Goal: Task Accomplishment & Management: Use online tool/utility

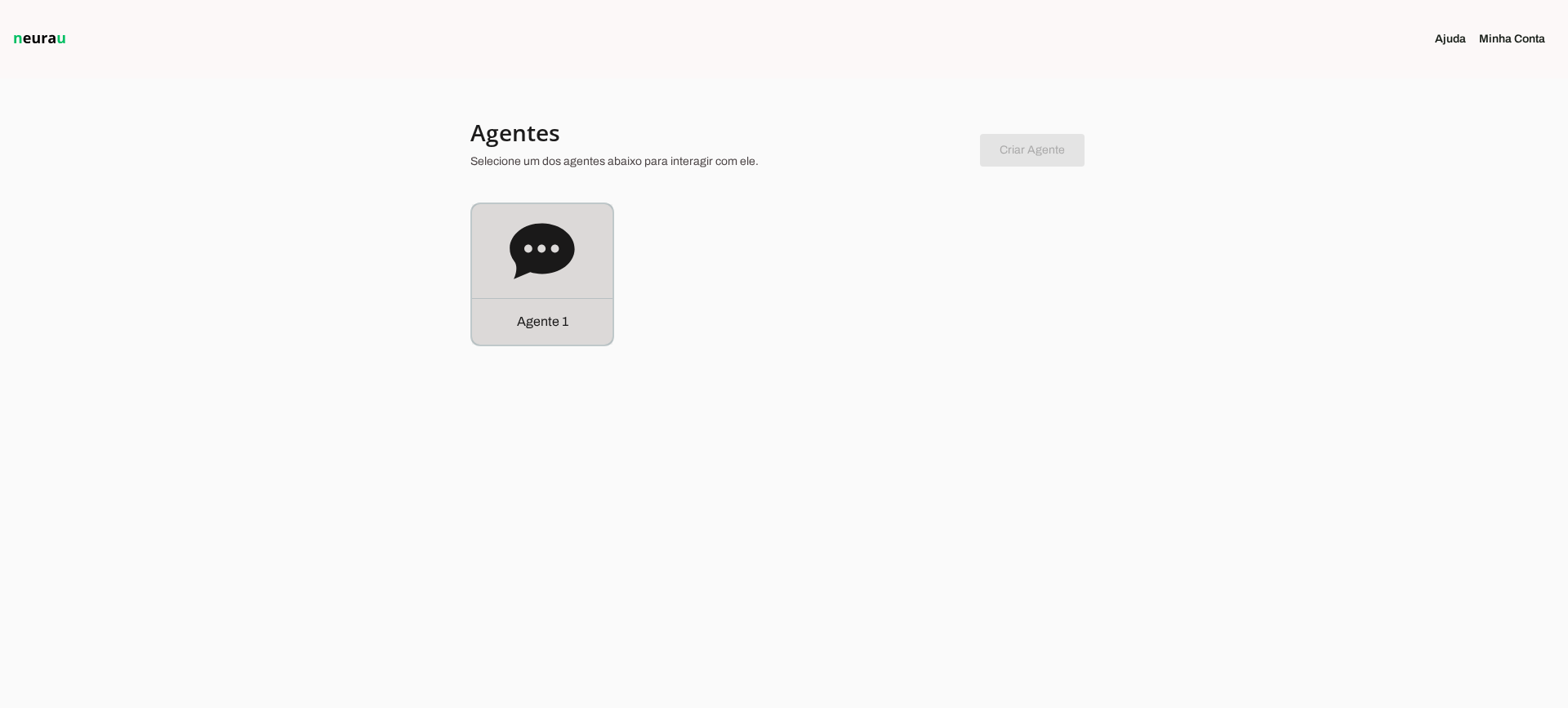
click at [572, 297] on div "Agente 1" at bounding box center [542, 274] width 140 height 140
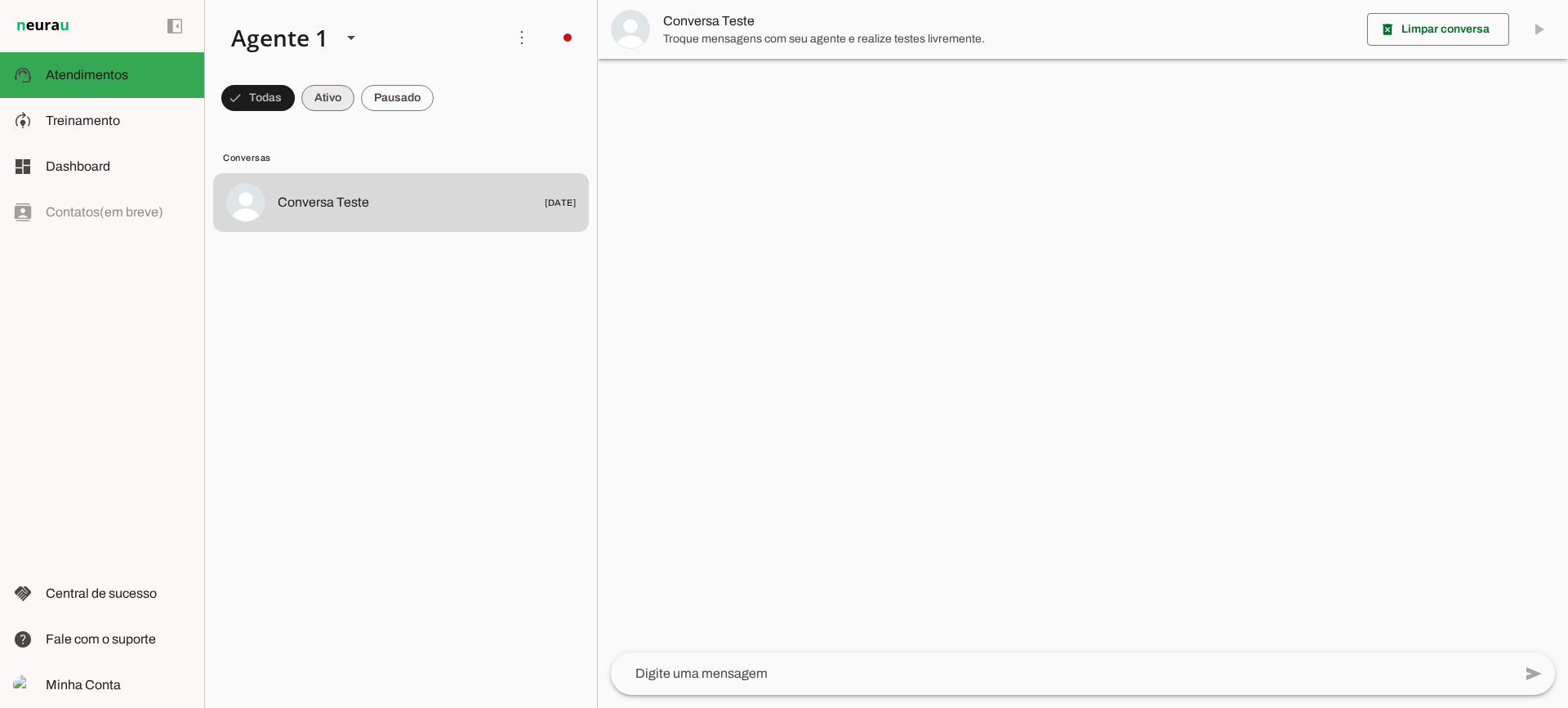
click at [341, 96] on span at bounding box center [328, 98] width 53 height 39
click at [369, 96] on span at bounding box center [398, 98] width 73 height 39
click at [314, 98] on span at bounding box center [313, 98] width 53 height 39
drag, startPoint x: 414, startPoint y: 74, endPoint x: 403, endPoint y: 91, distance: 20.2
click at [415, 74] on md-item "more_vert circle Ações do Agente Desconectado O Agente atualmente está desconec…" at bounding box center [400, 37] width 392 height 75
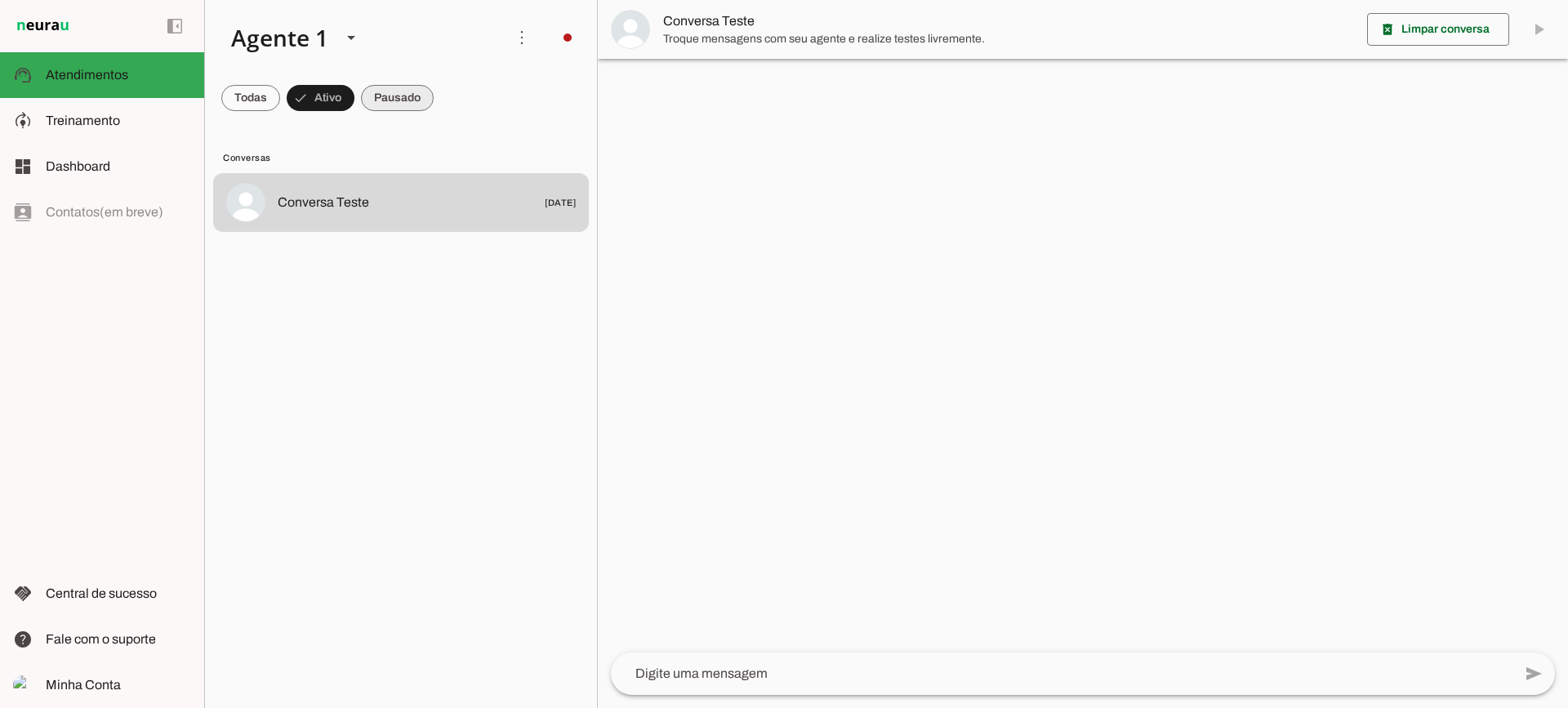
click at [403, 91] on span at bounding box center [398, 98] width 73 height 39
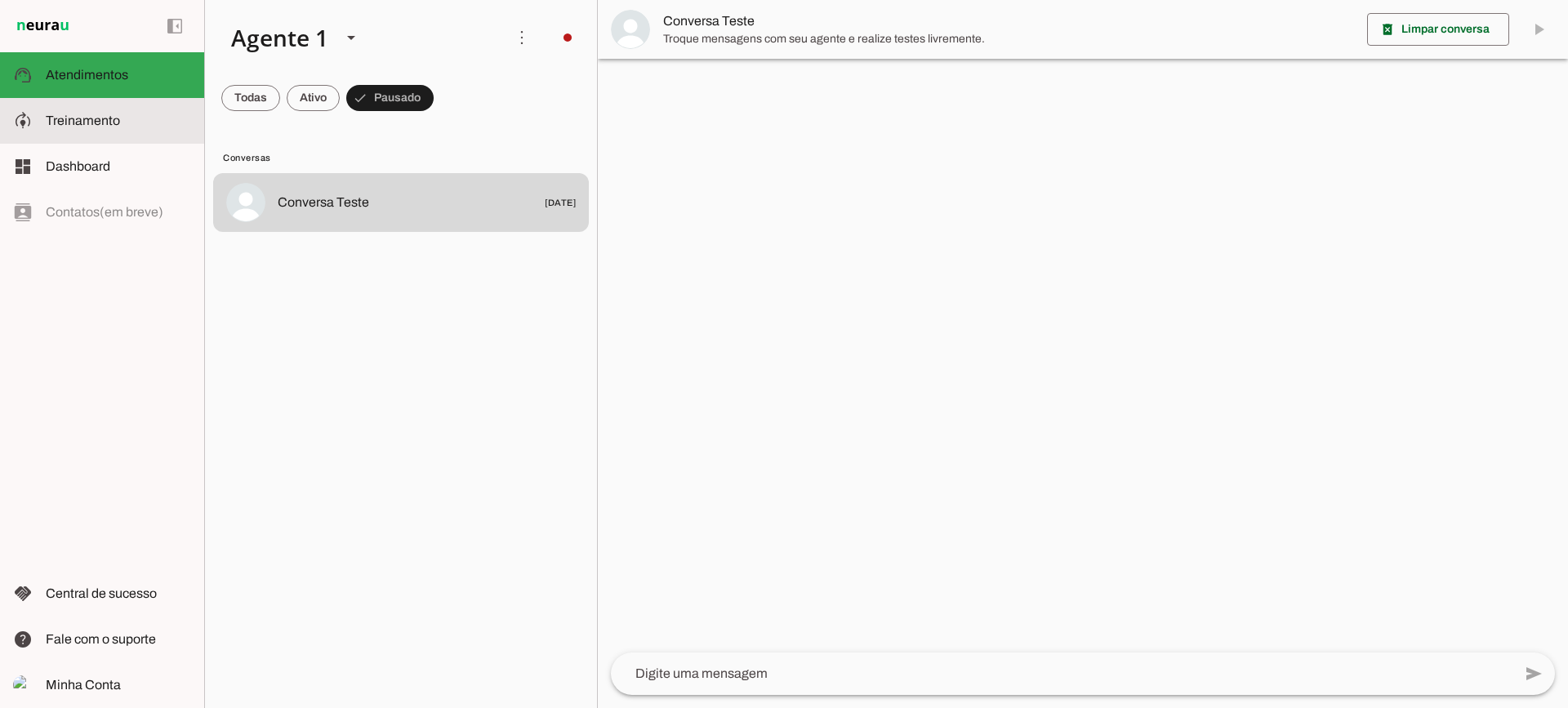
click at [116, 121] on span "Treinamento" at bounding box center [82, 121] width 74 height 14
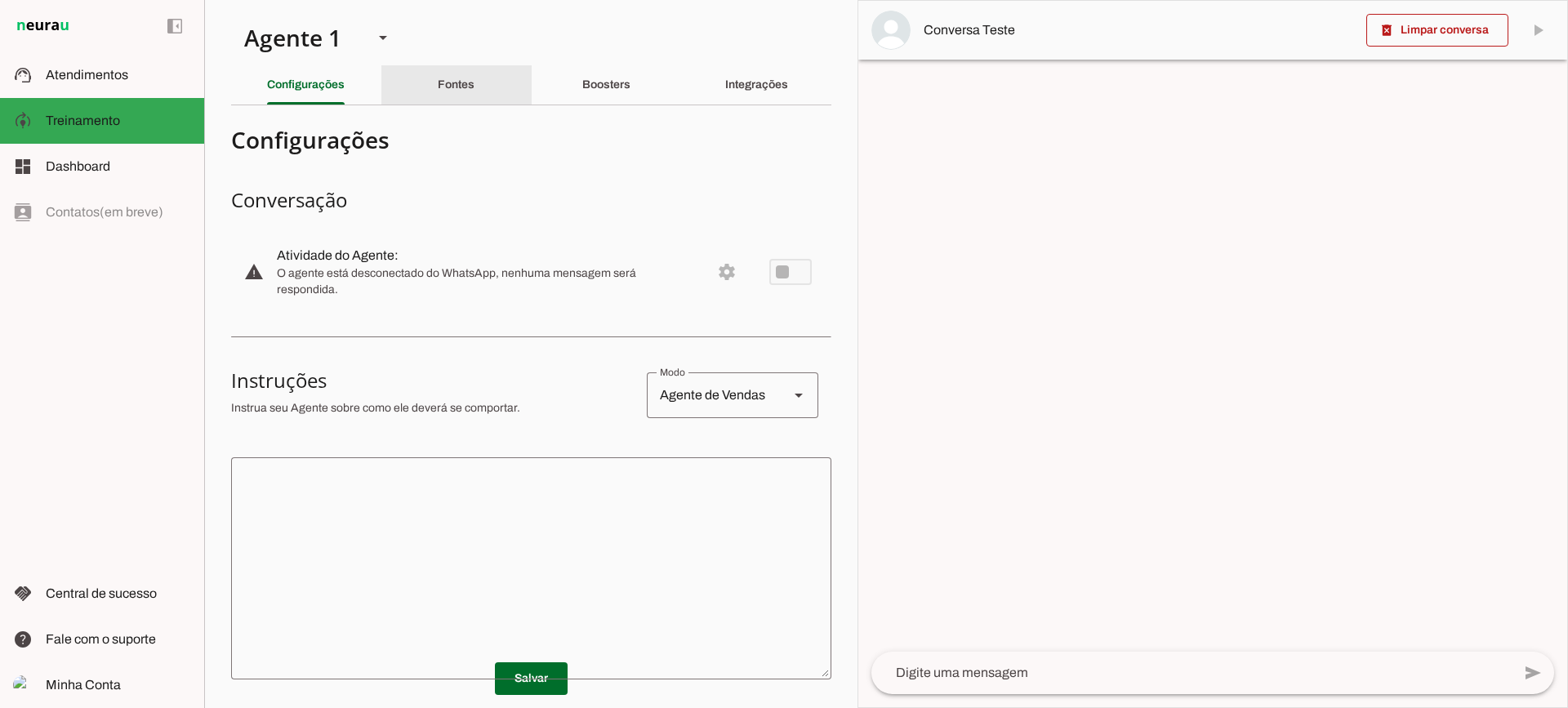
click at [454, 91] on div "Fontes" at bounding box center [455, 85] width 37 height 39
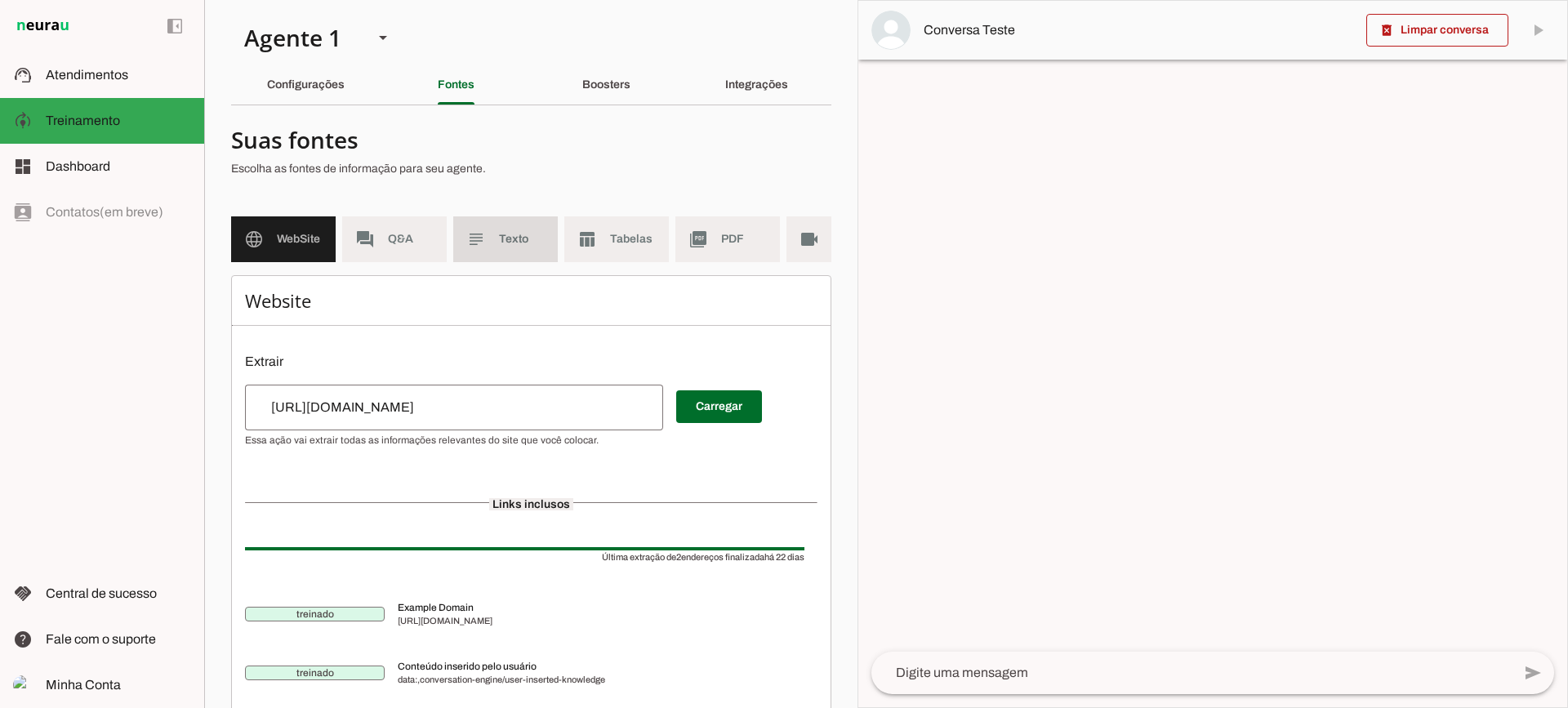
click at [537, 255] on md-item "subject Texto" at bounding box center [505, 240] width 104 height 46
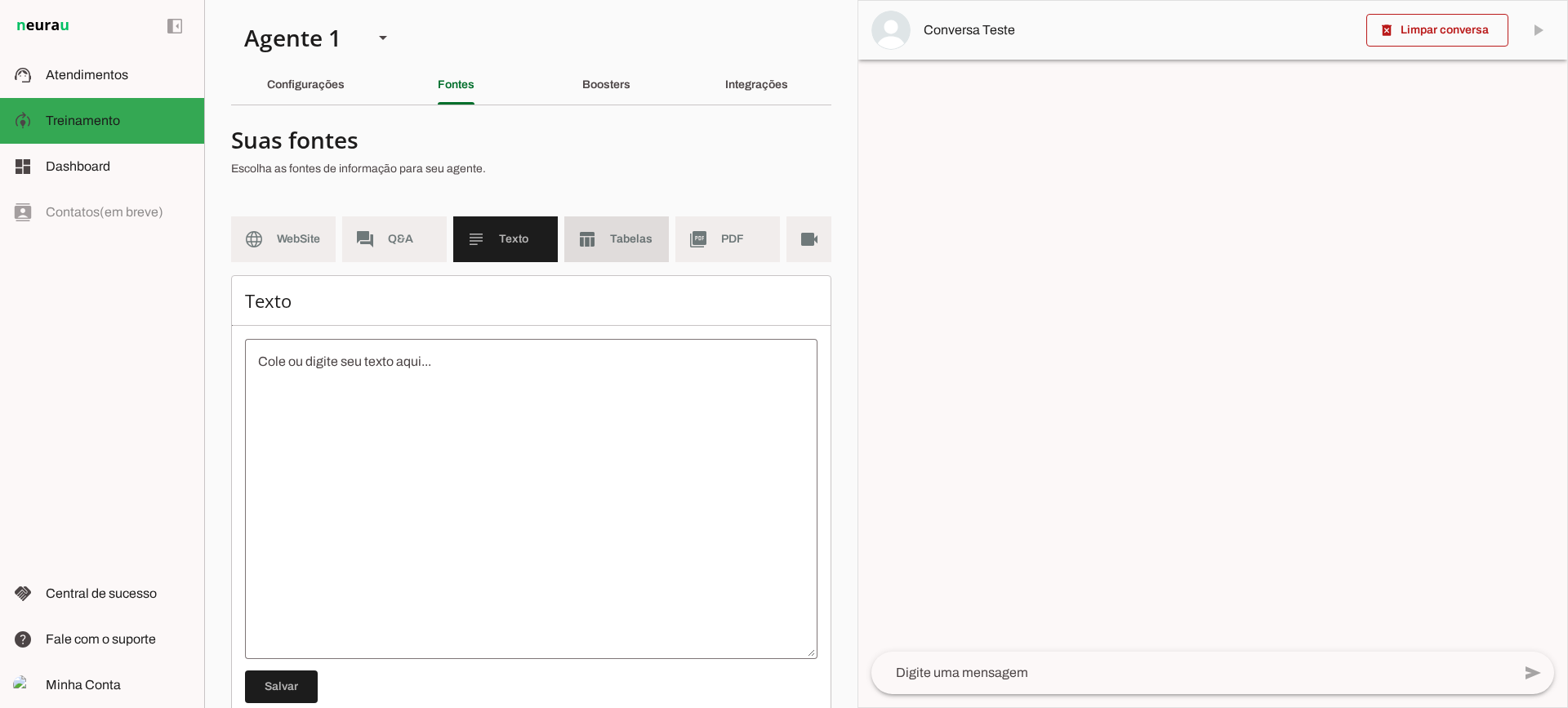
click at [623, 240] on span "Tabelas" at bounding box center [633, 239] width 46 height 16
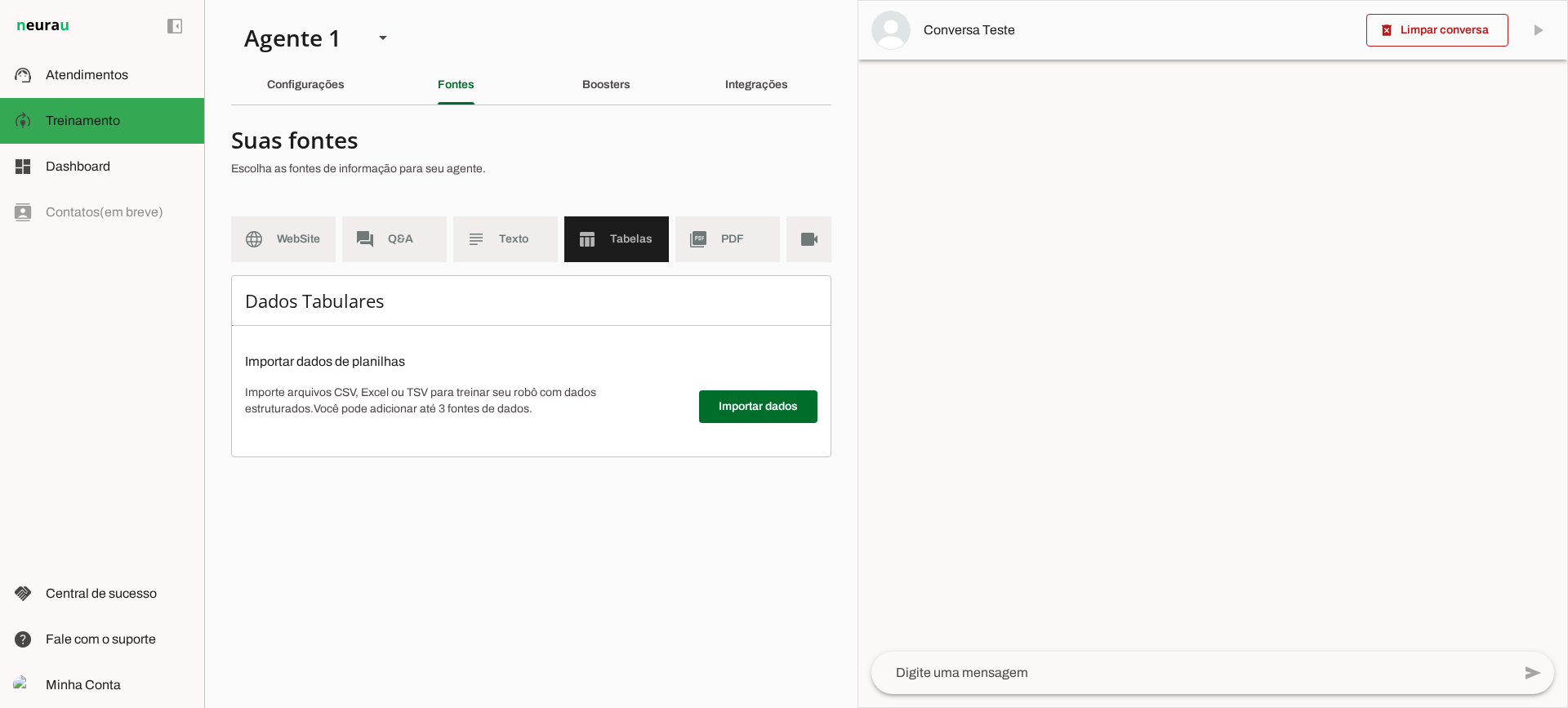
scroll to position [0, 54]
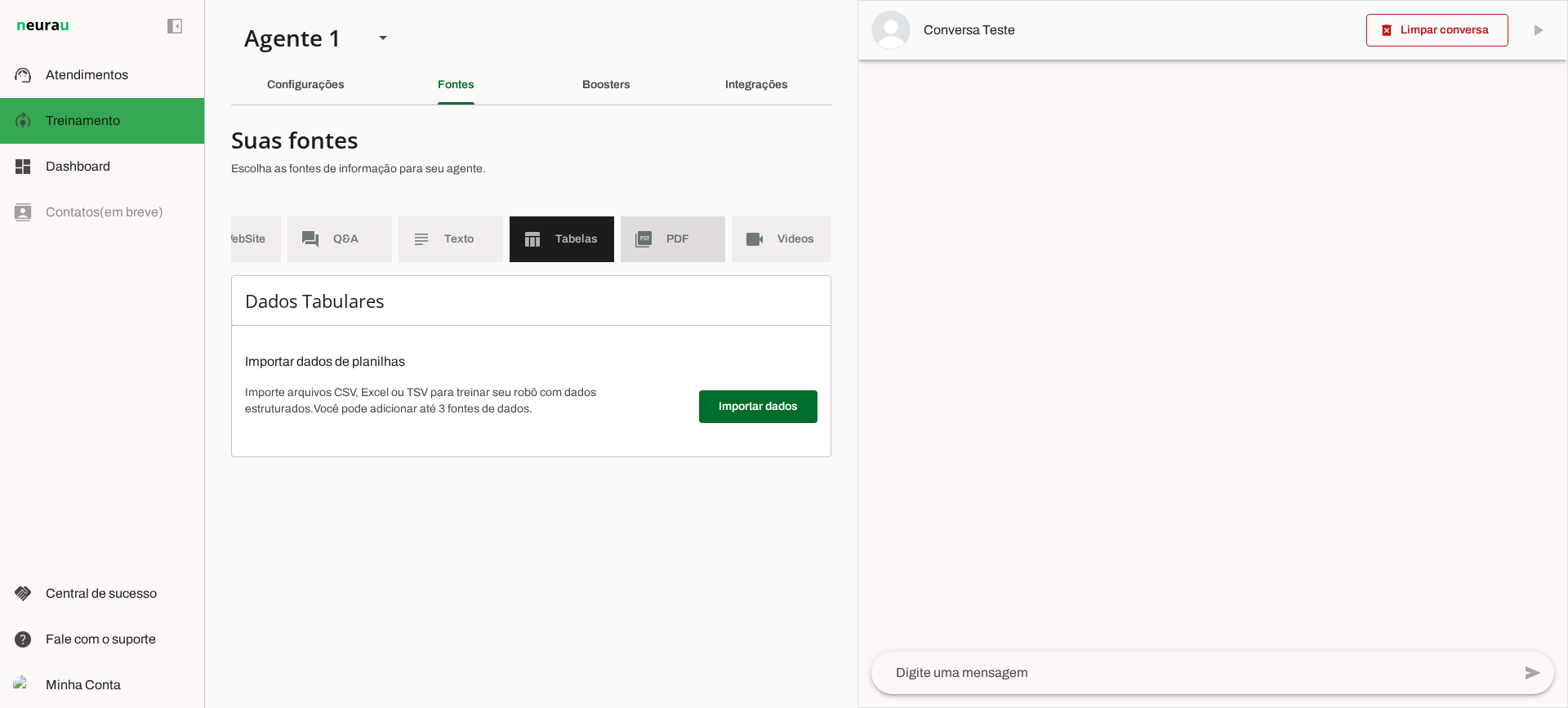
click at [677, 243] on span "PDF" at bounding box center [689, 239] width 46 height 16
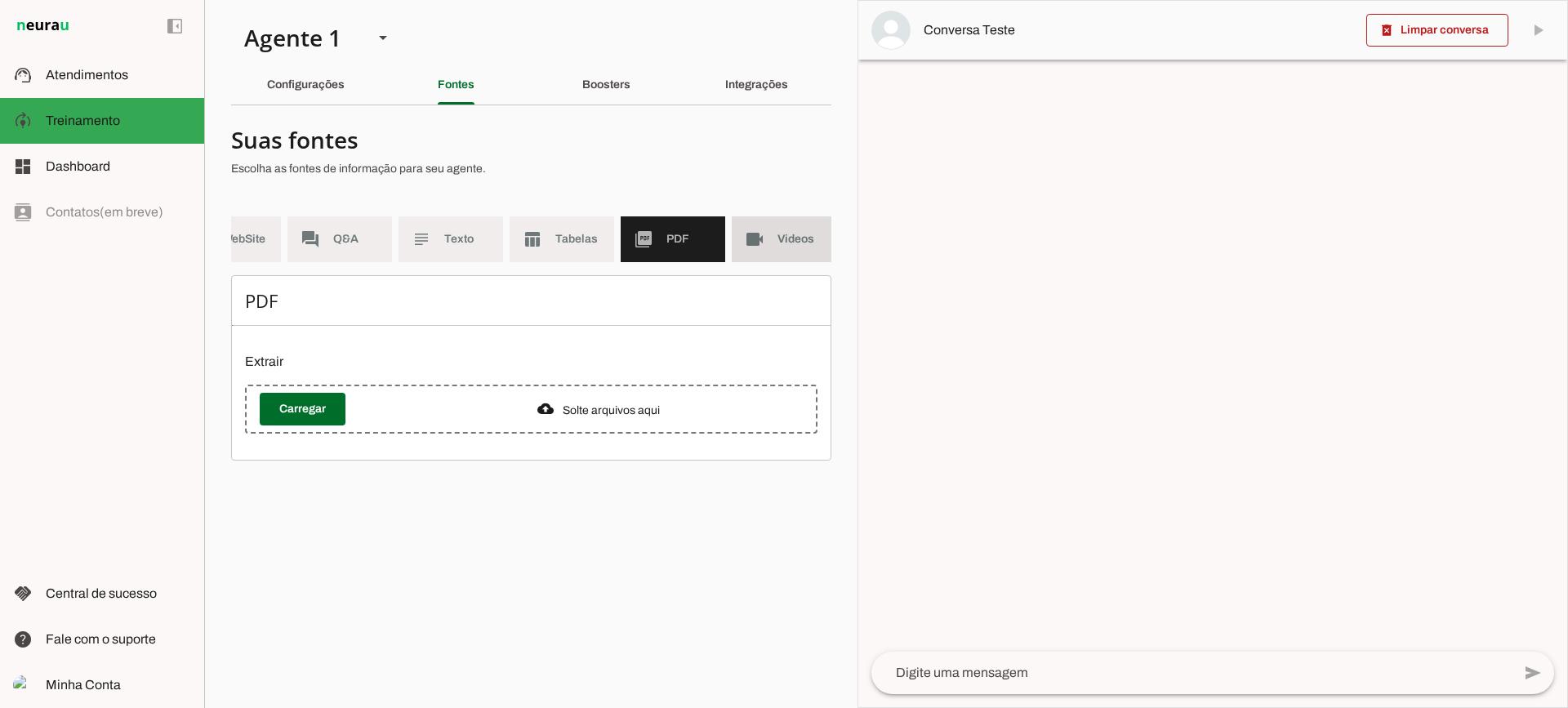
click at [789, 247] on md-item "videocam Videos" at bounding box center [783, 240] width 104 height 46
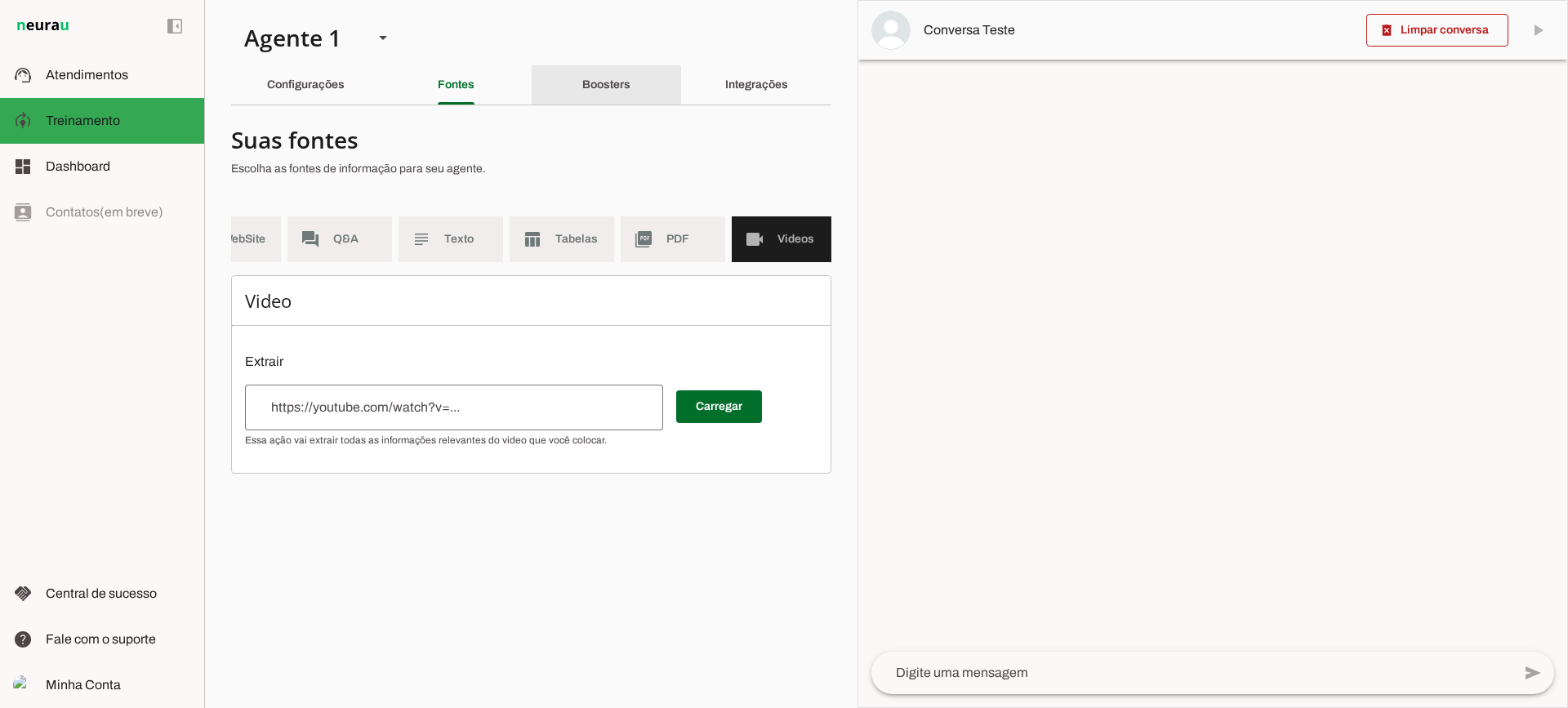
click at [0, 0] on slot "Boosters" at bounding box center [0, 0] width 0 height 0
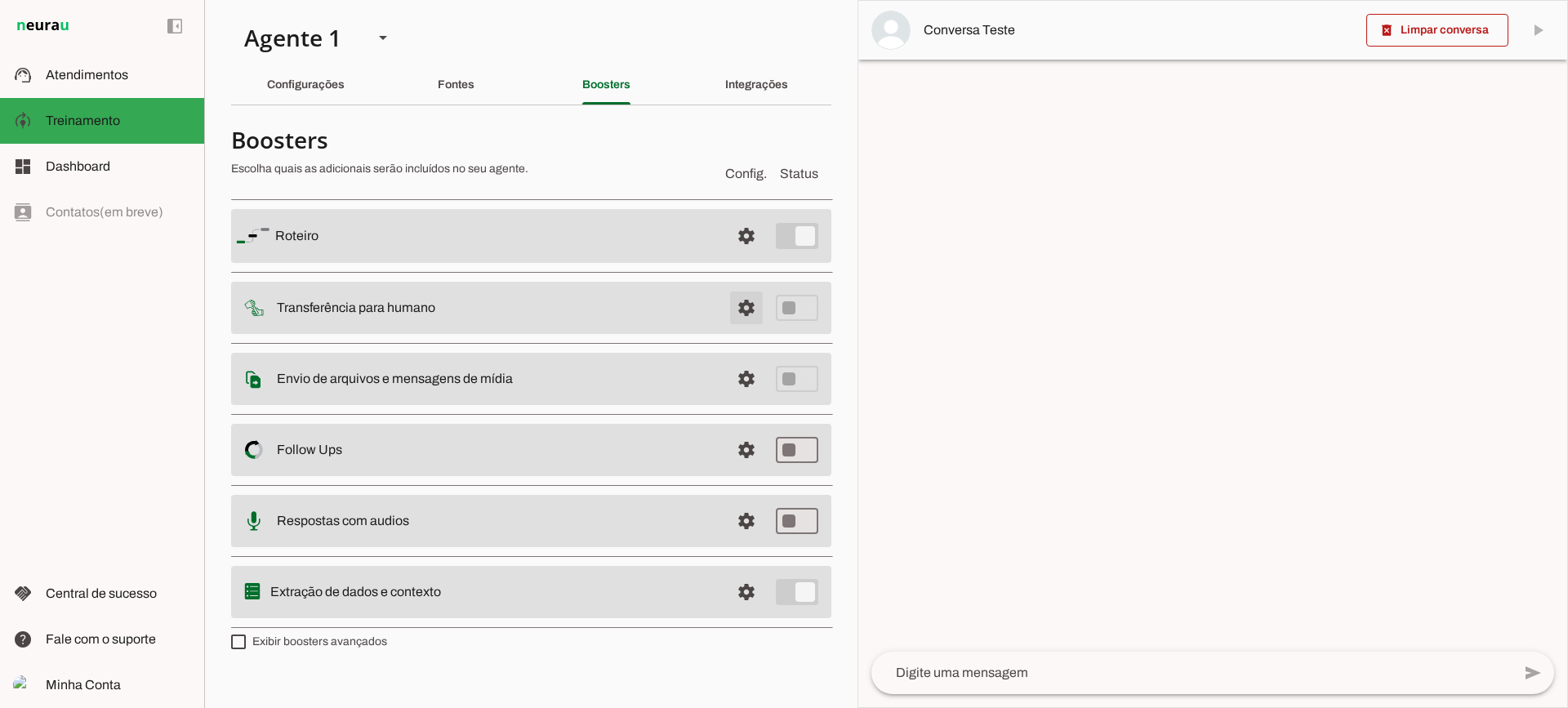
click at [737, 304] on span at bounding box center [747, 308] width 39 height 39
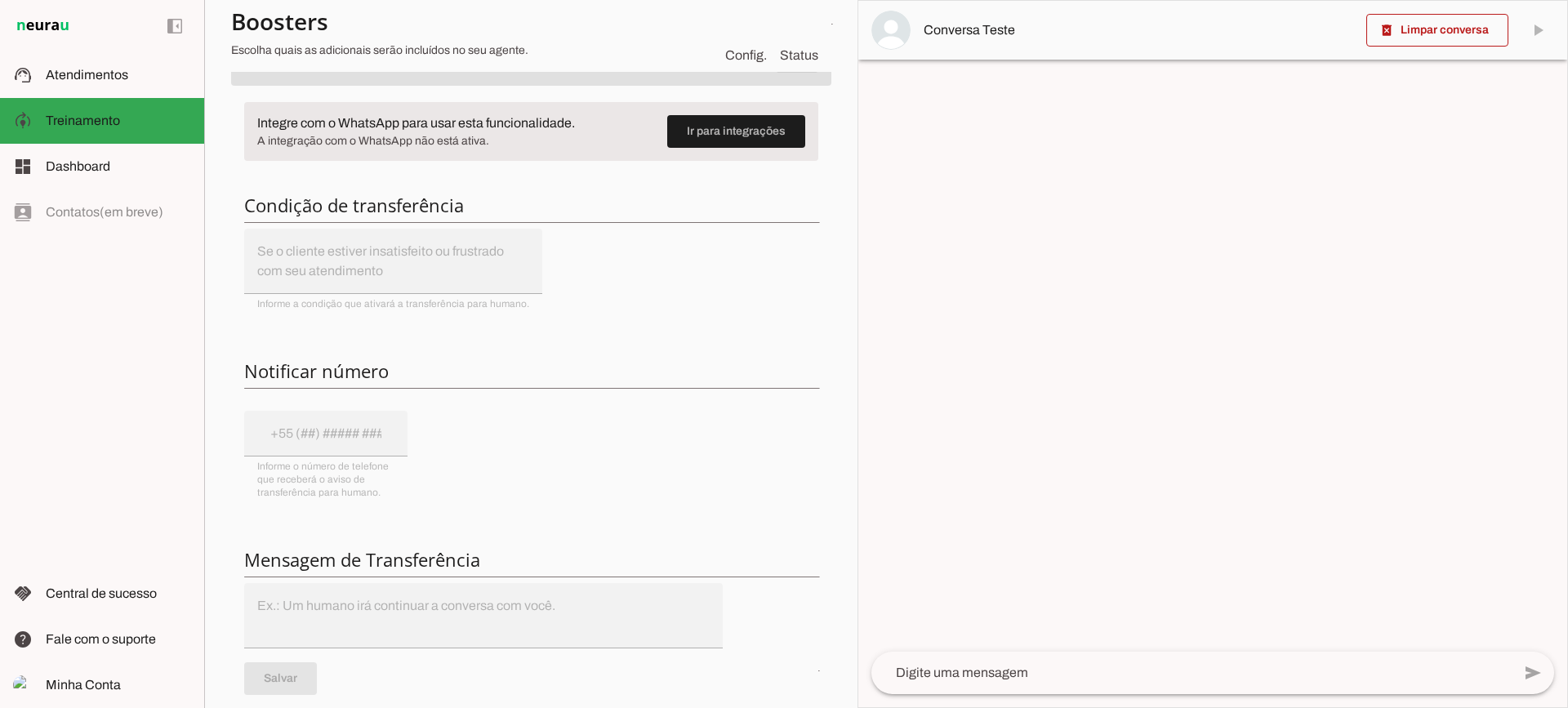
scroll to position [163, 0]
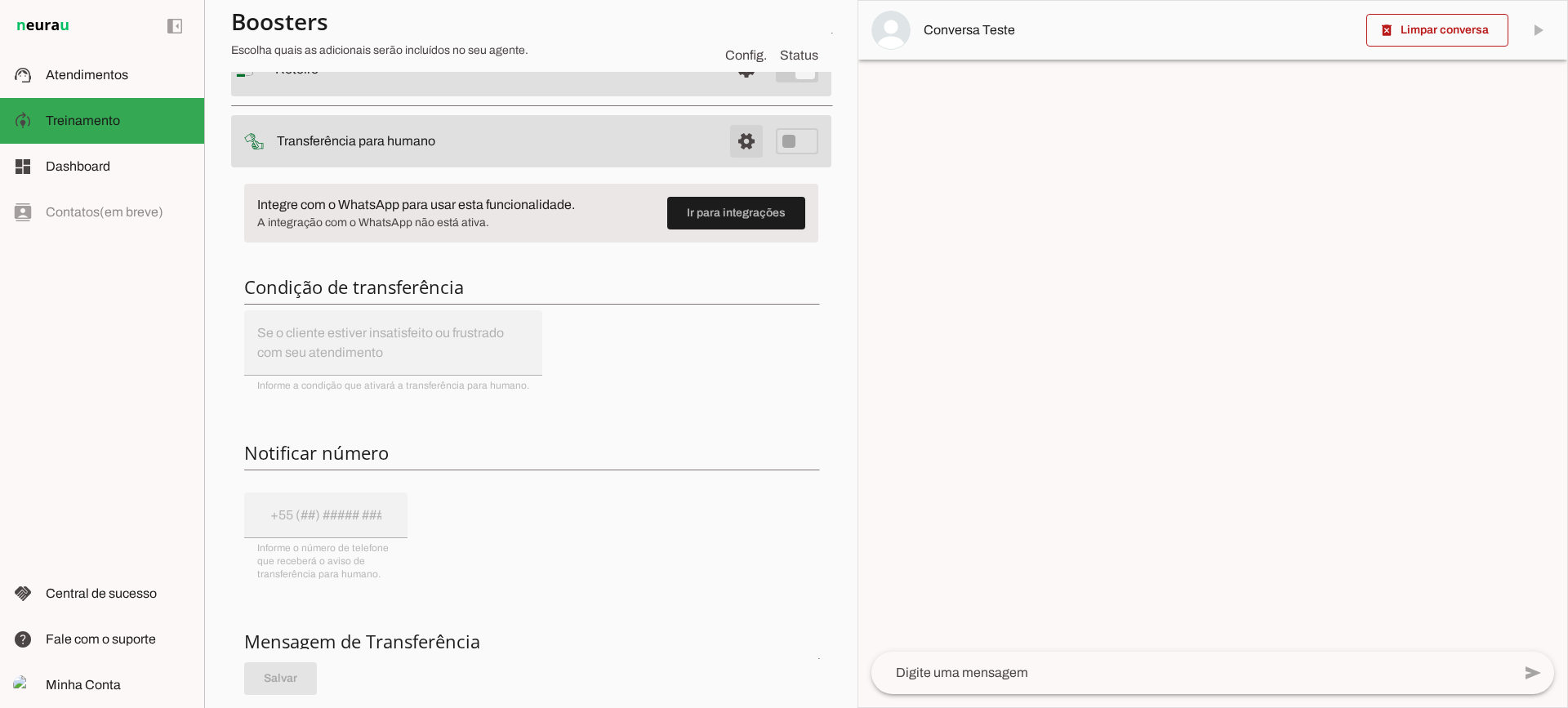
click at [727, 144] on span at bounding box center [747, 141] width 39 height 39
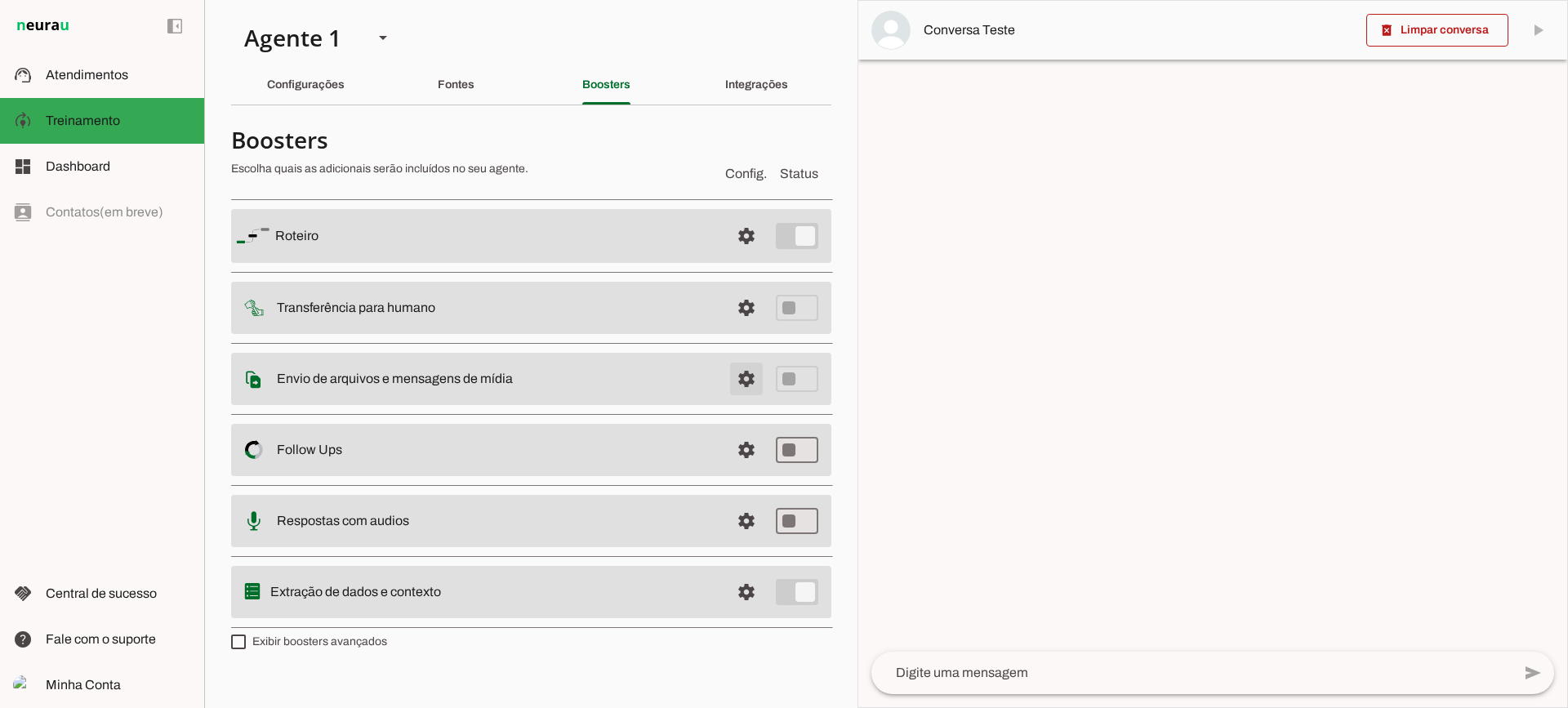
click at [742, 380] on span at bounding box center [747, 379] width 39 height 39
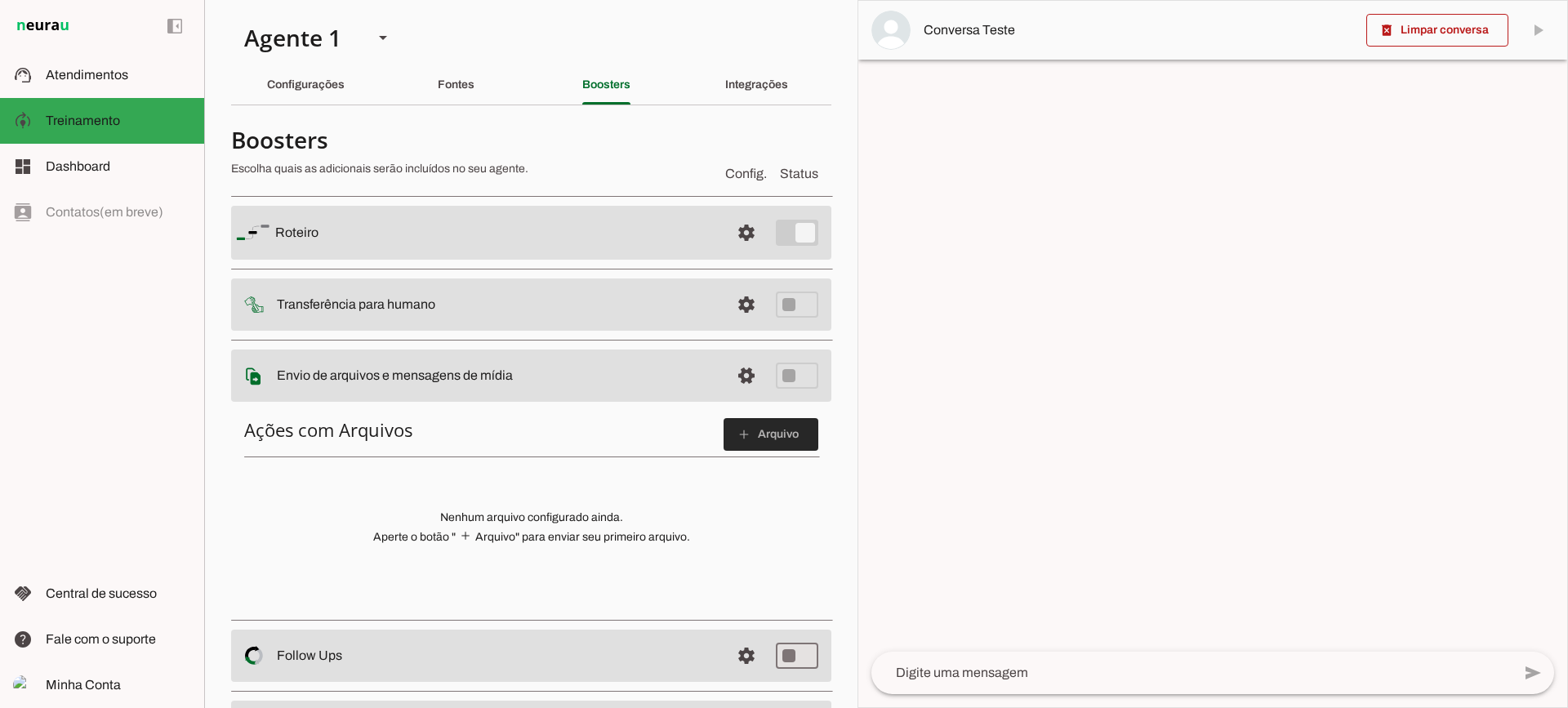
click at [740, 443] on span at bounding box center [771, 434] width 95 height 39
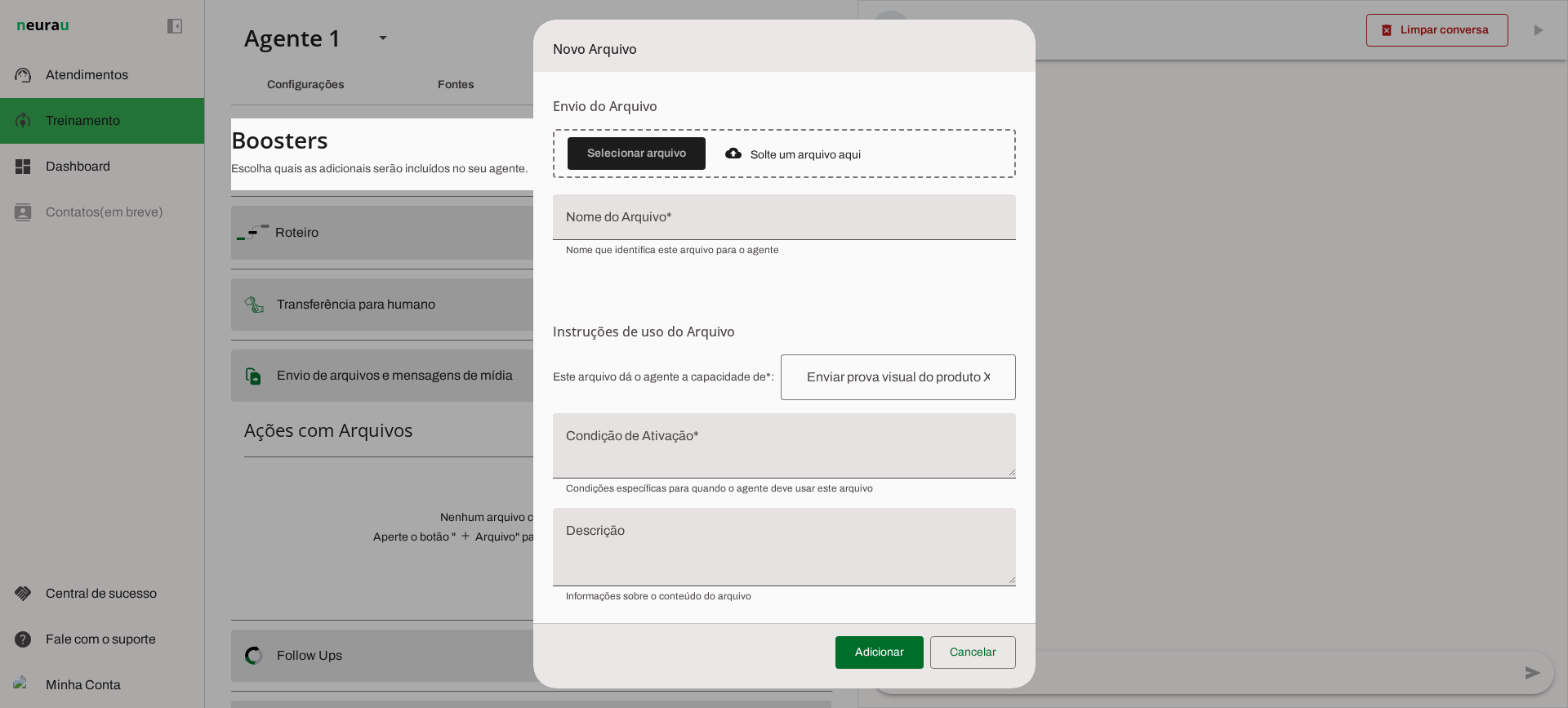
click at [981, 671] on span at bounding box center [973, 653] width 86 height 39
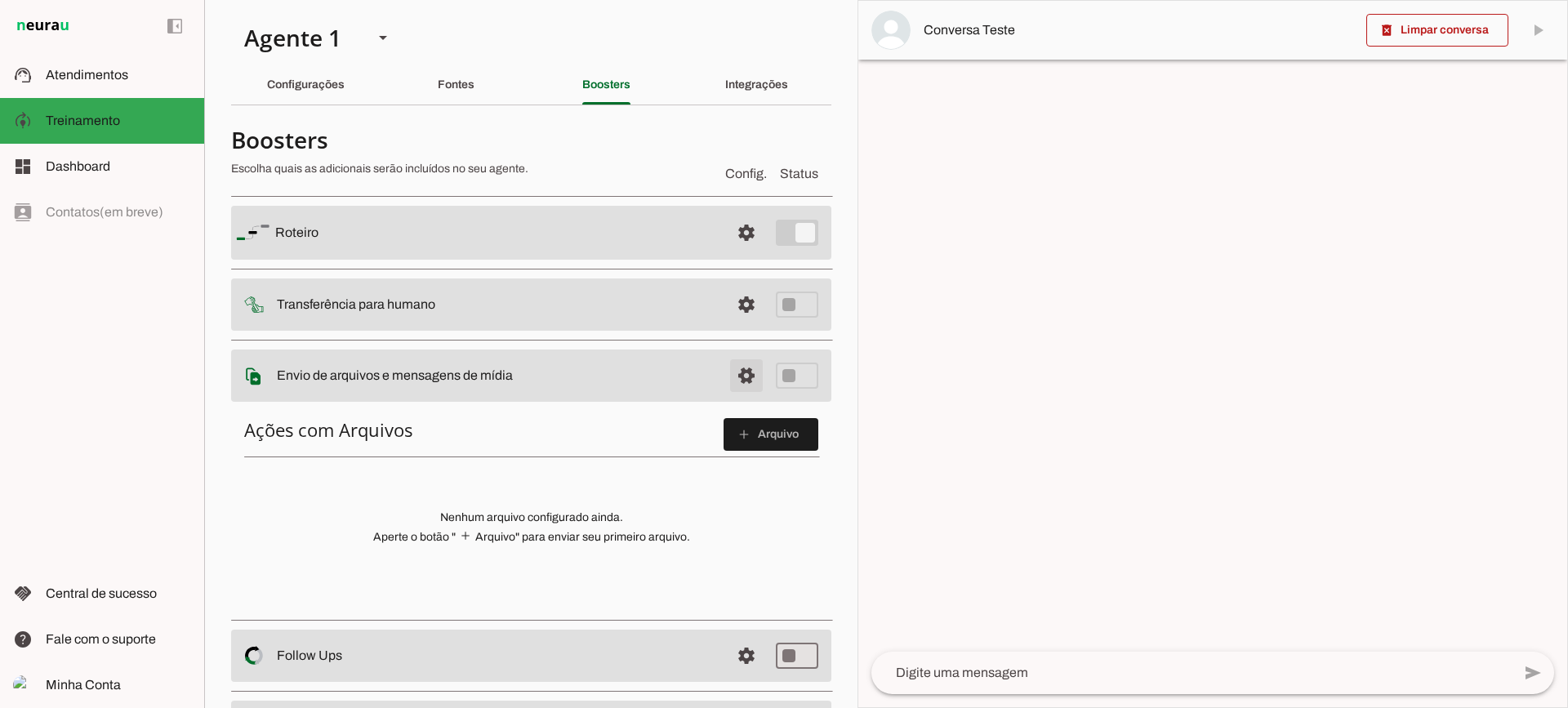
click at [730, 377] on span at bounding box center [747, 376] width 39 height 39
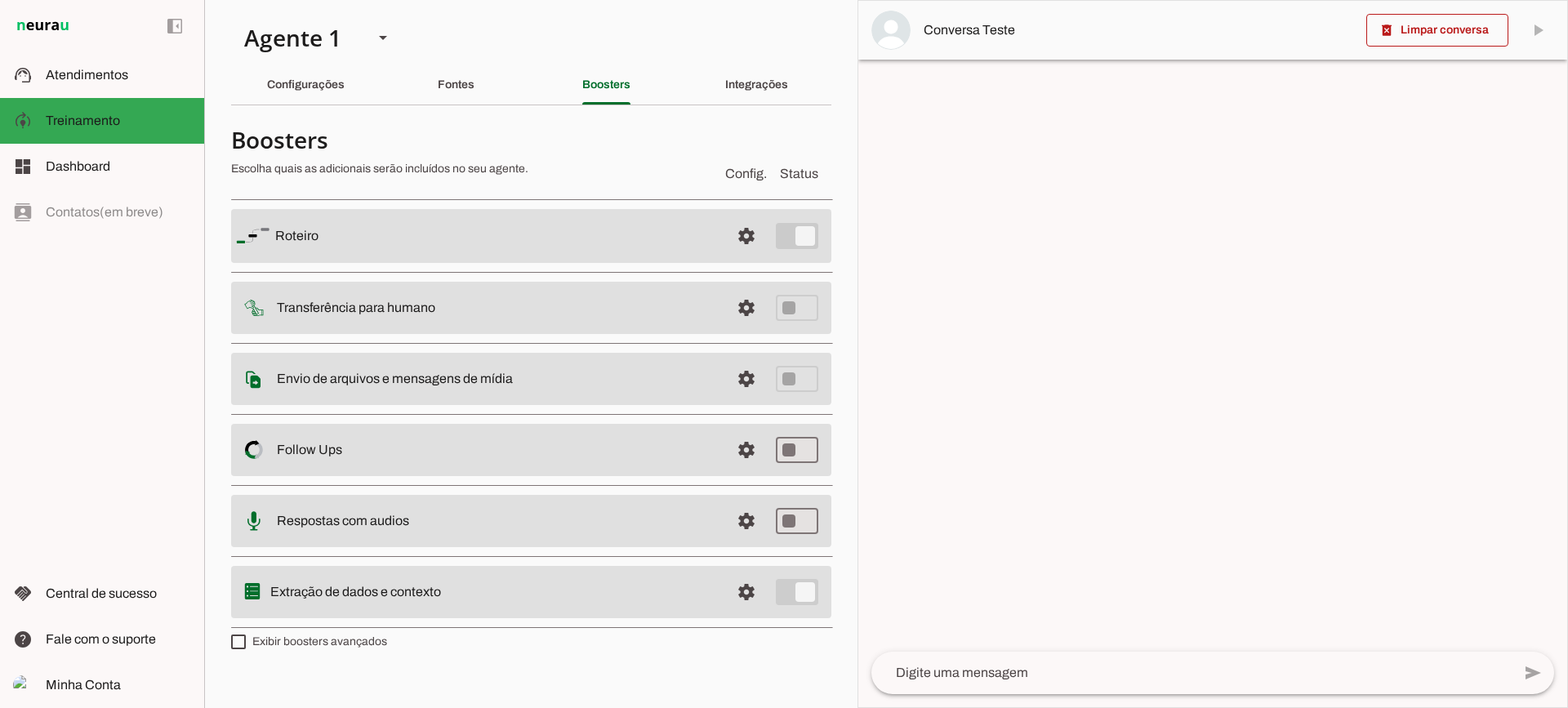
click at [726, 441] on md-item "settings Follow Ups Controle de Interações Proativas (Follow Up) O Agente permi…" at bounding box center [531, 450] width 601 height 53
click at [733, 442] on span at bounding box center [747, 450] width 39 height 39
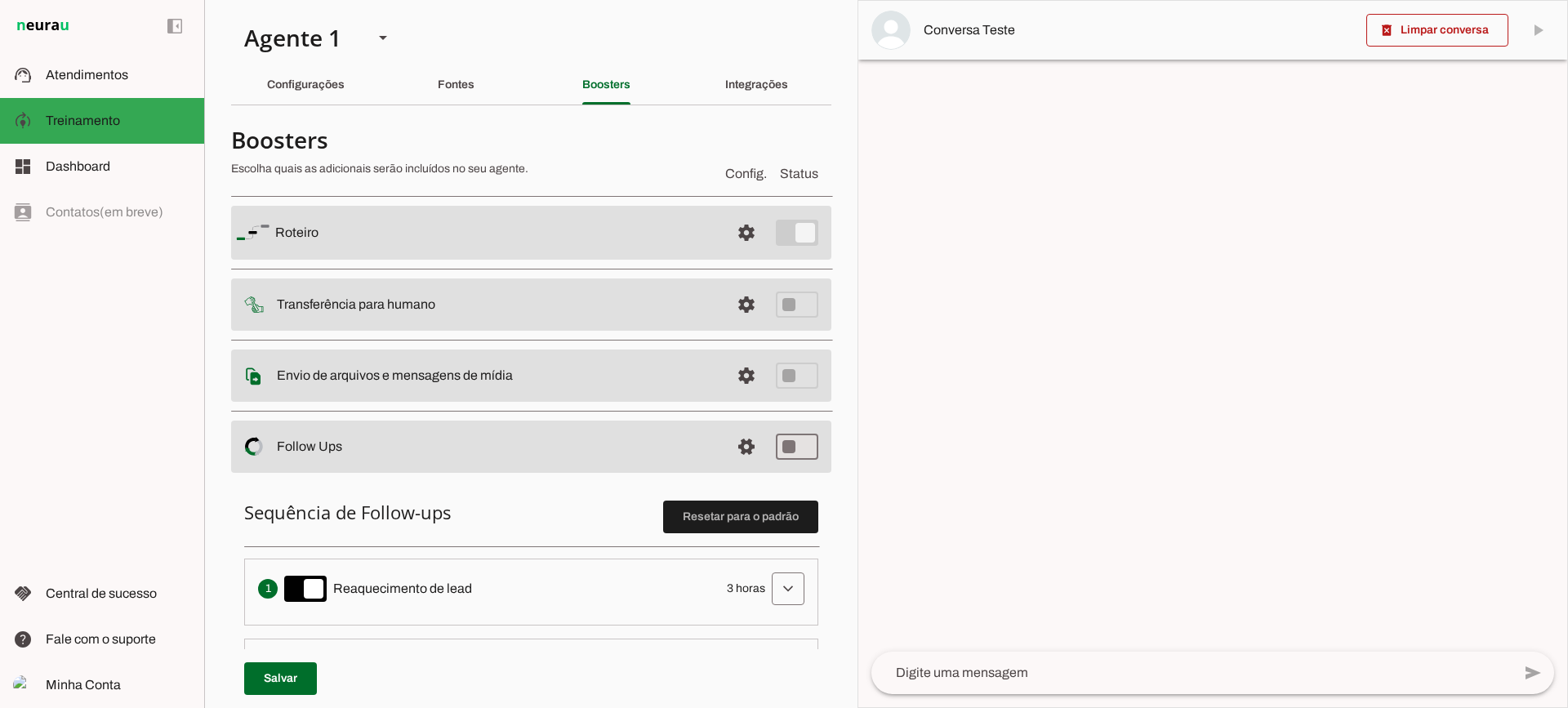
scroll to position [327, 0]
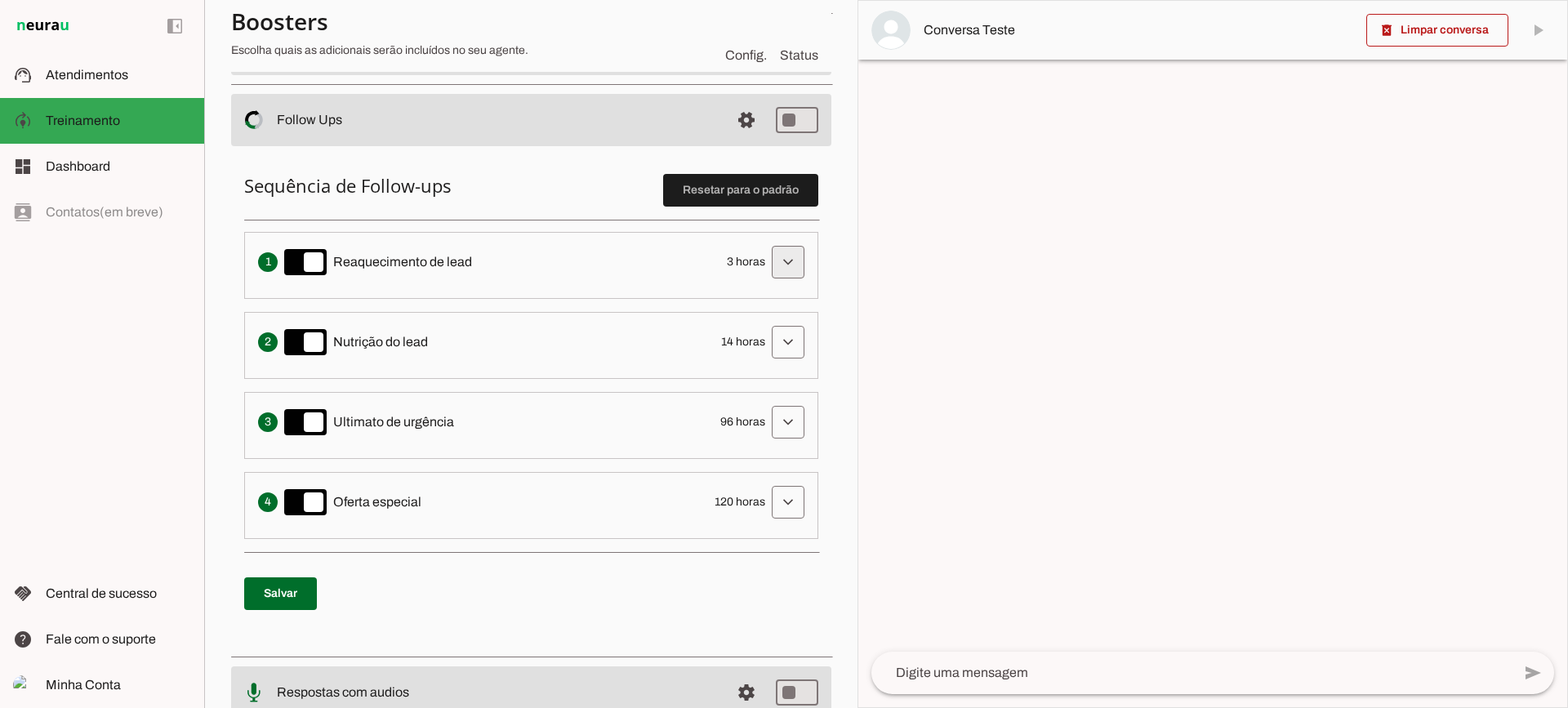
click at [788, 262] on span at bounding box center [788, 263] width 39 height 39
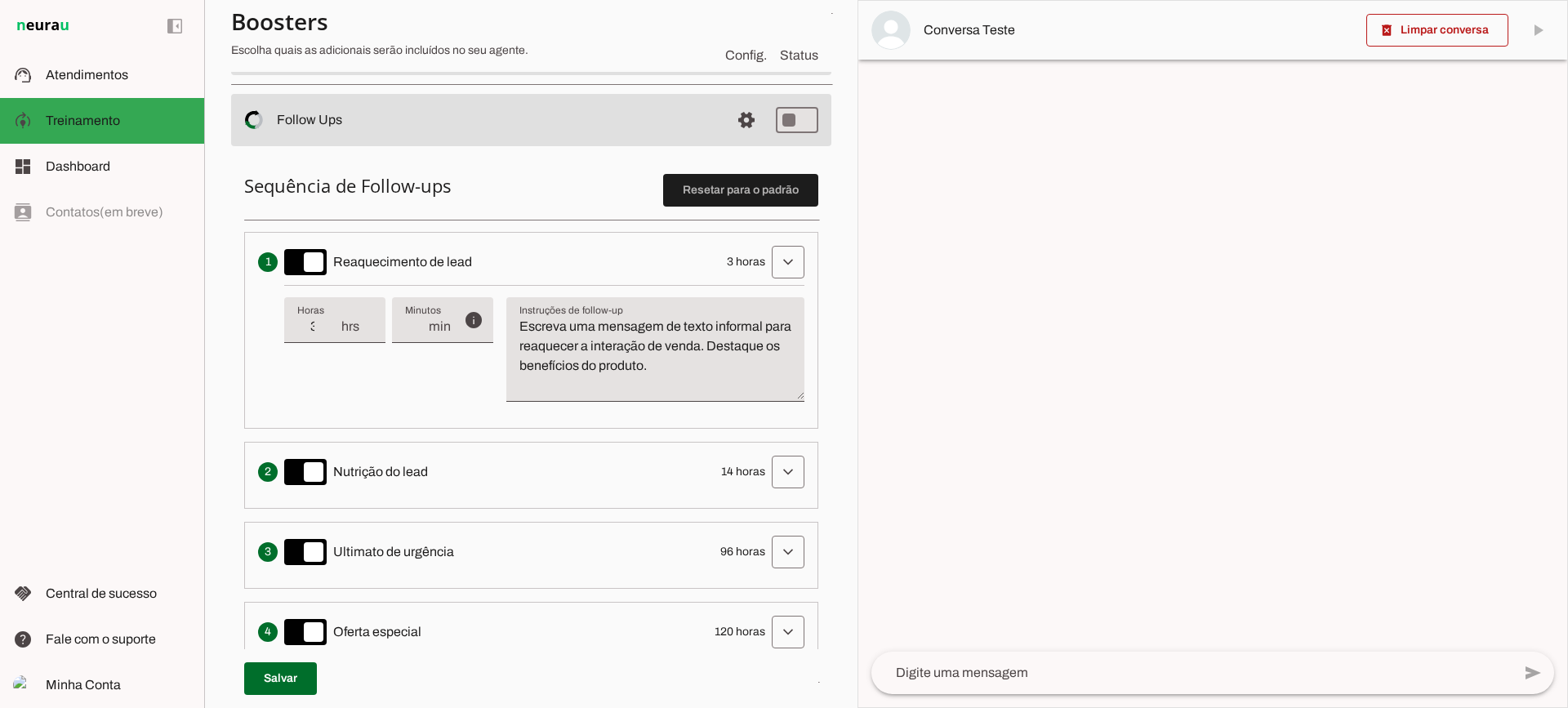
type input "2"
type md-filled-text-field "2"
click at [337, 335] on input "2" at bounding box center [319, 326] width 42 height 20
type input "1"
type md-filled-text-field "1"
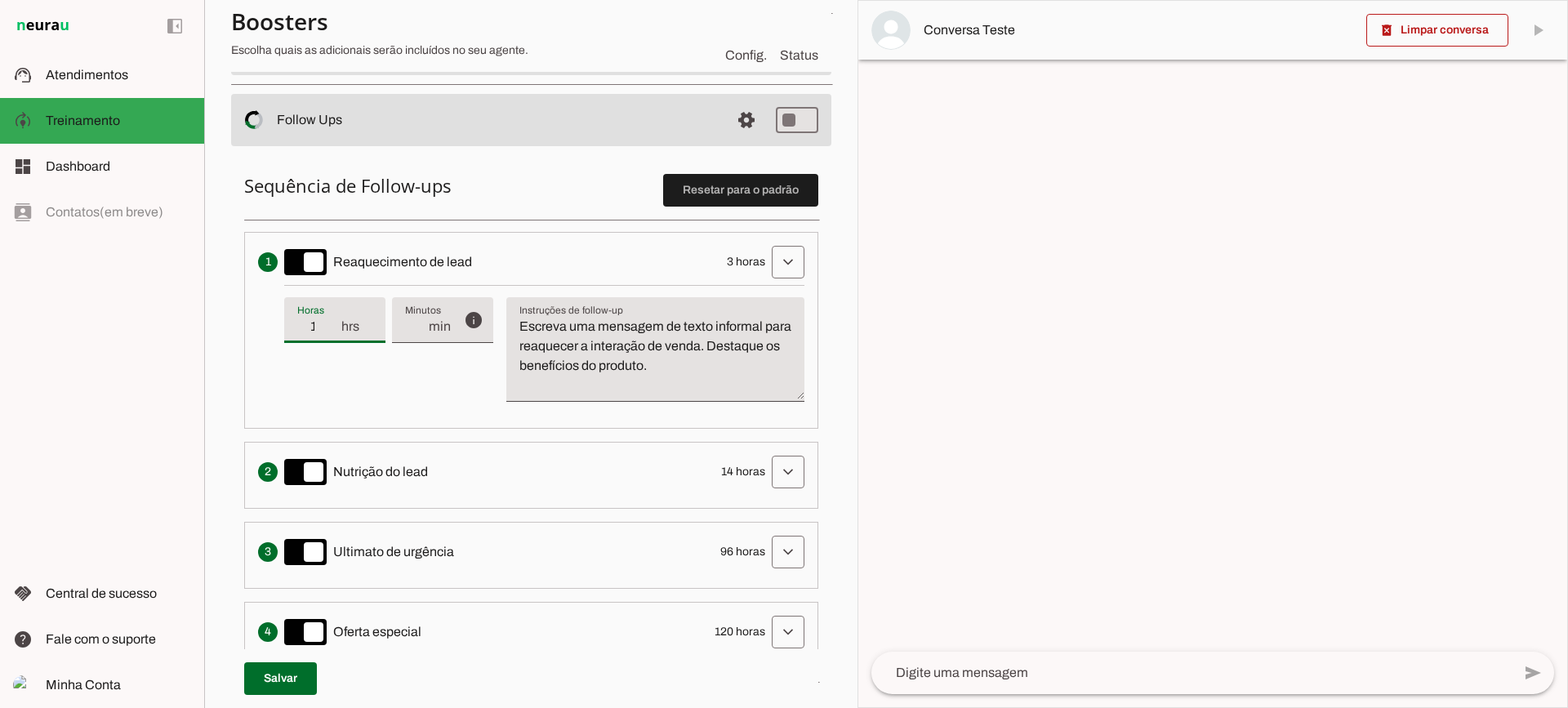
click at [337, 335] on input "1" at bounding box center [319, 326] width 42 height 20
type input "2"
type md-filled-text-field "2"
click at [336, 320] on input "2" at bounding box center [319, 326] width 42 height 20
type input "3"
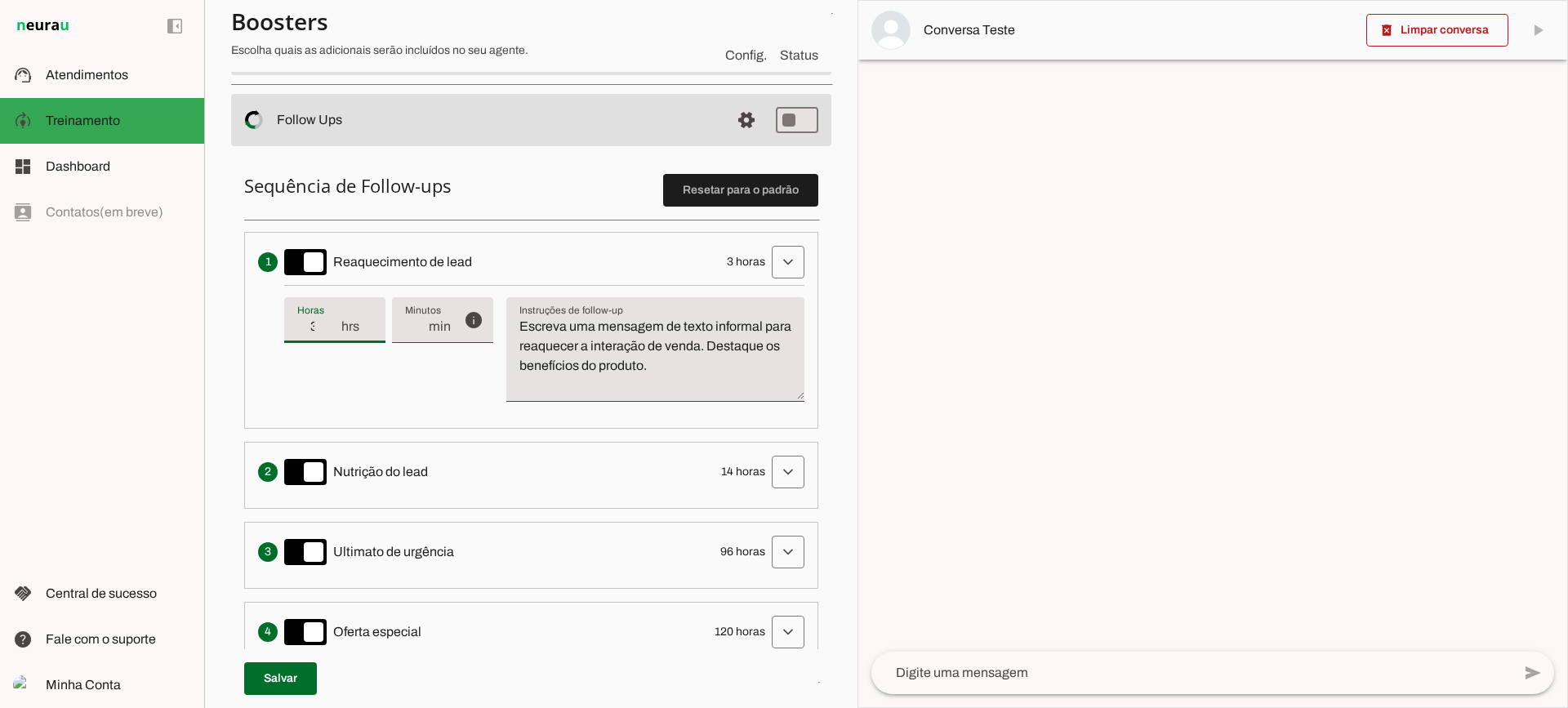
type md-filled-text-field "3"
click at [336, 320] on input "3" at bounding box center [319, 326] width 42 height 20
type input "4"
type md-filled-text-field "4"
click at [336, 320] on input "4" at bounding box center [319, 326] width 42 height 20
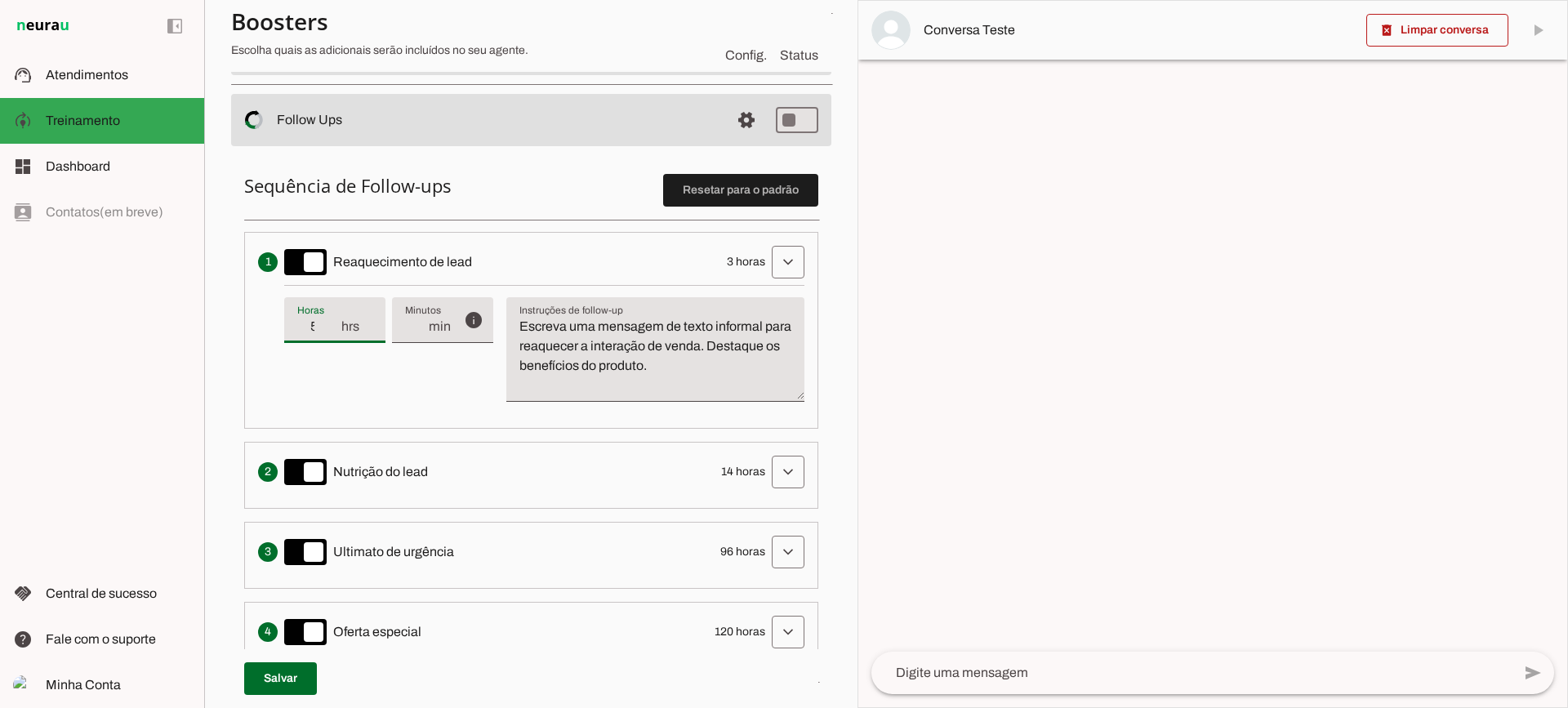
type input "5"
type md-filled-text-field "5"
click at [336, 320] on input "5" at bounding box center [319, 326] width 42 height 20
type input "6"
type md-filled-text-field "6"
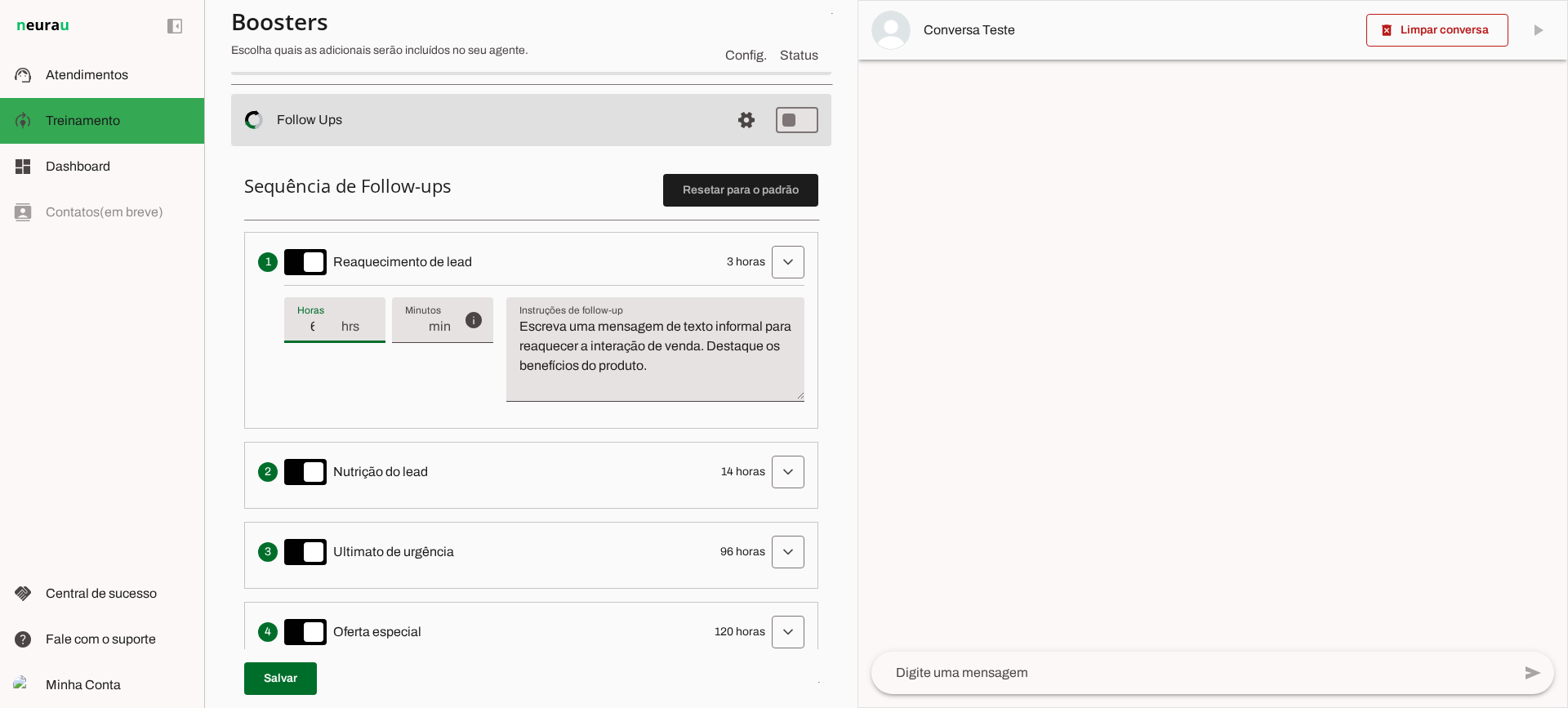
click at [336, 320] on input "6" at bounding box center [319, 326] width 42 height 20
type input "5"
type md-filled-text-field "5"
click at [334, 327] on input "5" at bounding box center [319, 326] width 42 height 20
type input "4"
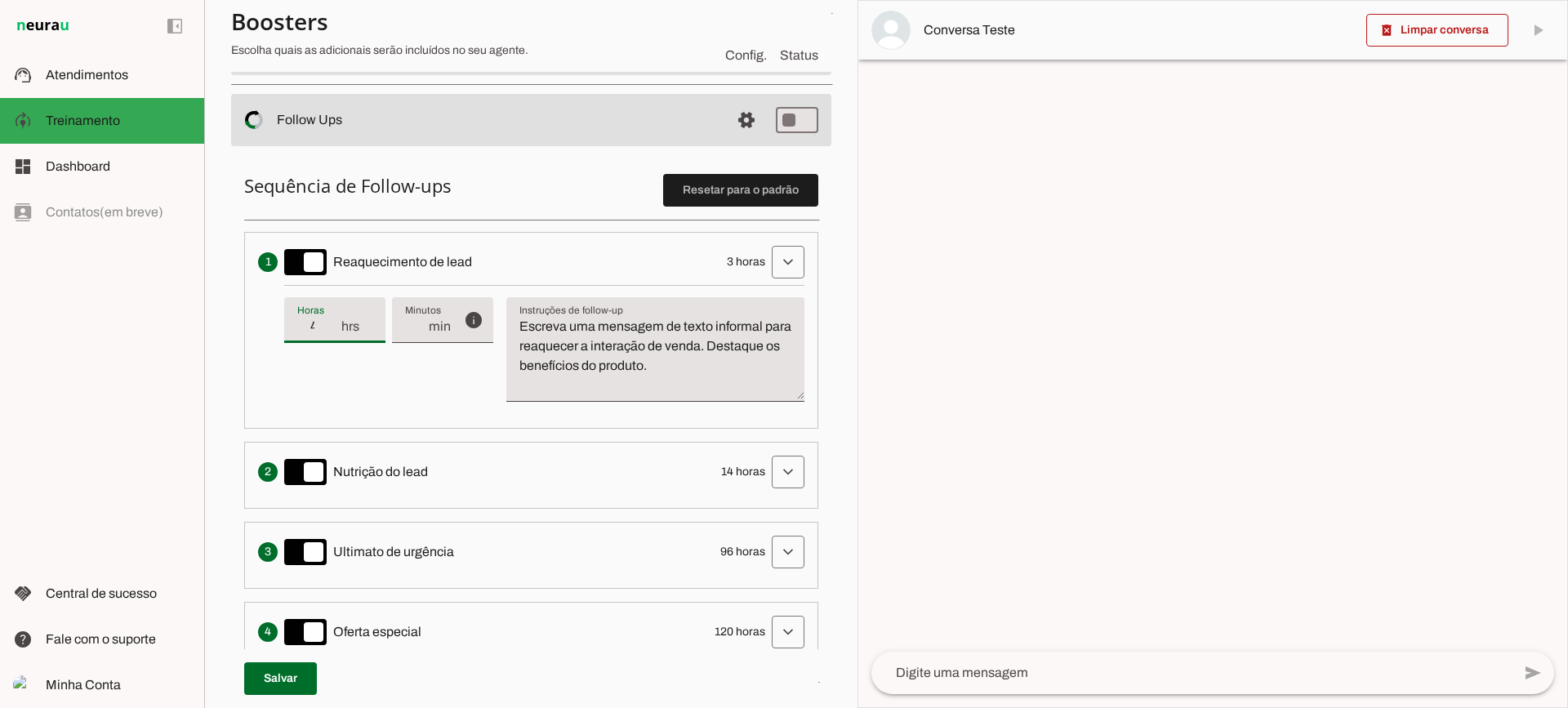
type md-filled-text-field "4"
click at [334, 327] on input "4" at bounding box center [319, 326] width 42 height 20
type input "3"
type md-filled-text-field "3"
click at [334, 327] on input "3" at bounding box center [319, 326] width 42 height 20
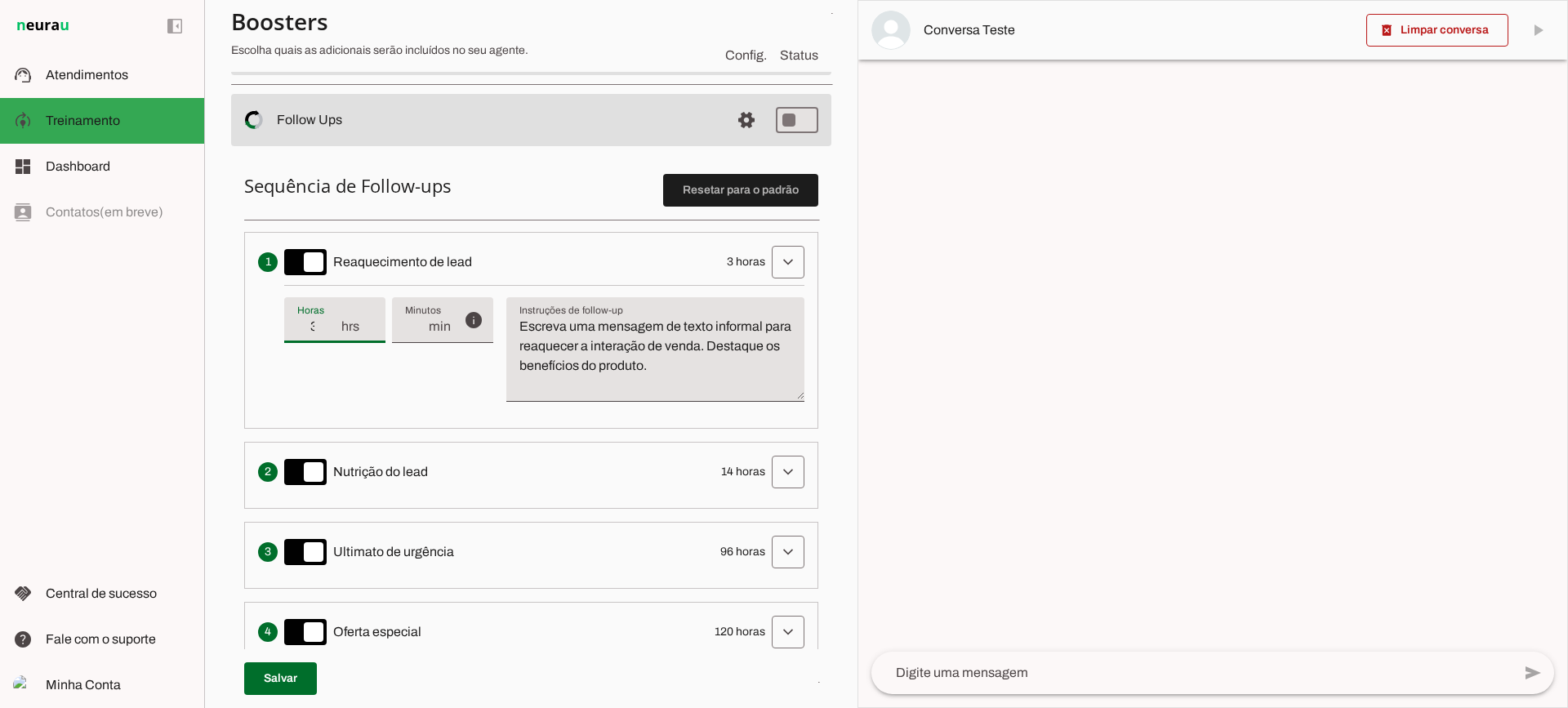
click at [657, 353] on div "Instruções de follow-up Instruções de follow-up Escreva uma mensagem de texto i…" at bounding box center [655, 347] width 298 height 105
drag, startPoint x: 732, startPoint y: 366, endPoint x: 463, endPoint y: 278, distance: 283.0
click at [461, 280] on li "Envia uma mensagem para reengajar leads que pararam de responder, incentivando-…" at bounding box center [531, 331] width 574 height 197
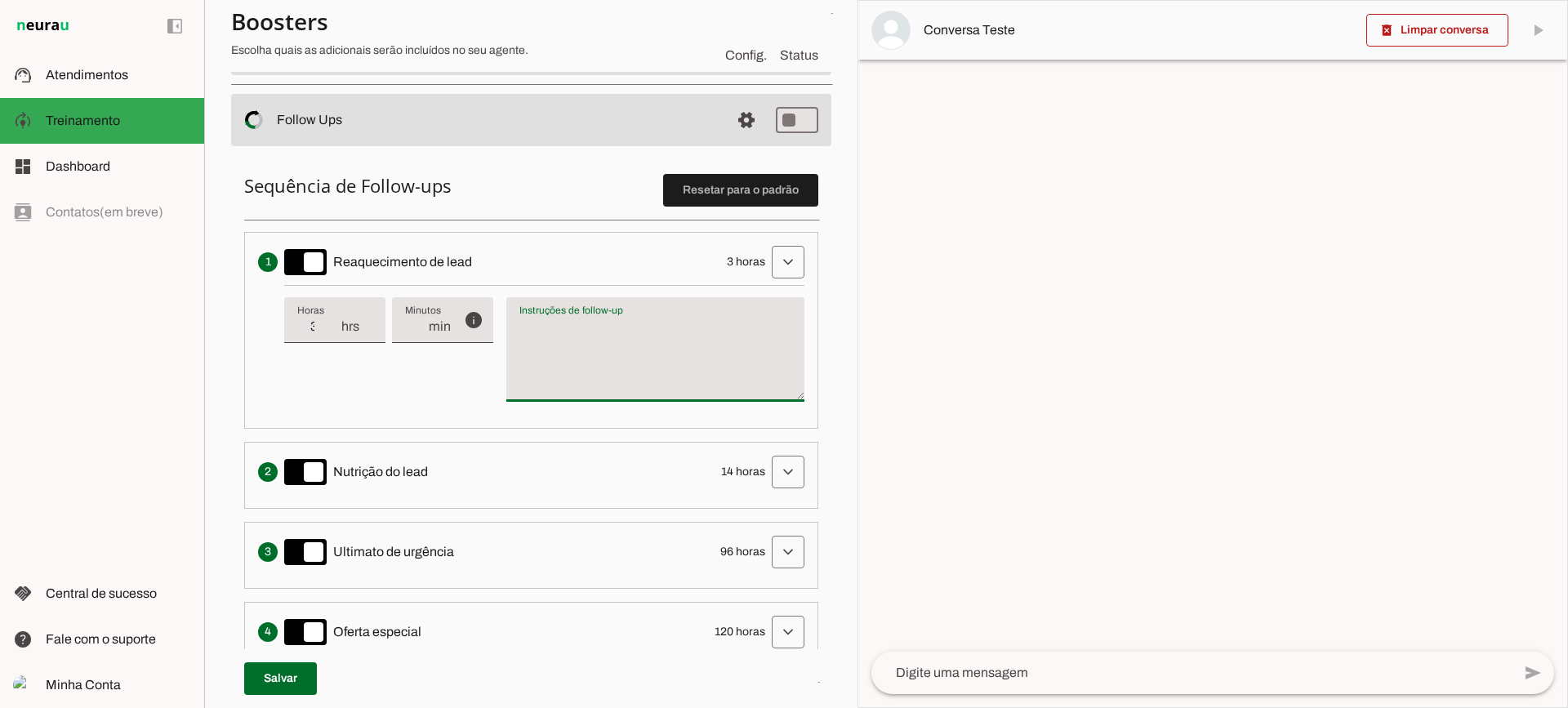
type textarea "Escreva uma mensagem de texto informal para reaquecer a interação de venda. Des…"
drag, startPoint x: 675, startPoint y: 401, endPoint x: 681, endPoint y: 358, distance: 43.4
click at [675, 399] on div "Instruções de follow-up Instruções de follow-up Escreva uma mensagem de texto i…" at bounding box center [655, 349] width 298 height 105
drag, startPoint x: 754, startPoint y: 290, endPoint x: 784, endPoint y: 256, distance: 45.3
click at [760, 286] on div "info Tempo de atraso / inatividade O tempo de atraso é o tempo de inatividade d…" at bounding box center [544, 350] width 520 height 130
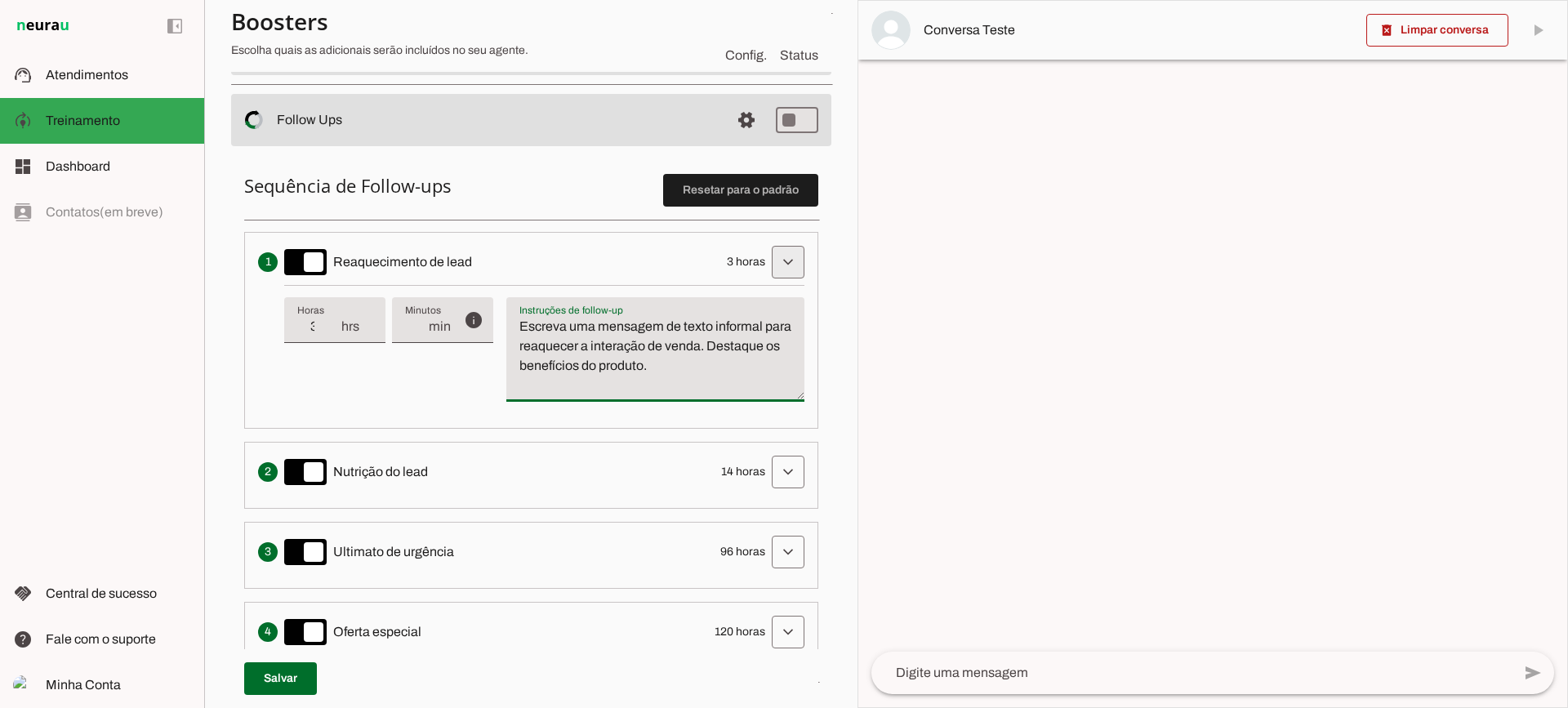
drag, startPoint x: 784, startPoint y: 256, endPoint x: 752, endPoint y: 156, distance: 105.0
click at [784, 255] on span at bounding box center [788, 263] width 39 height 39
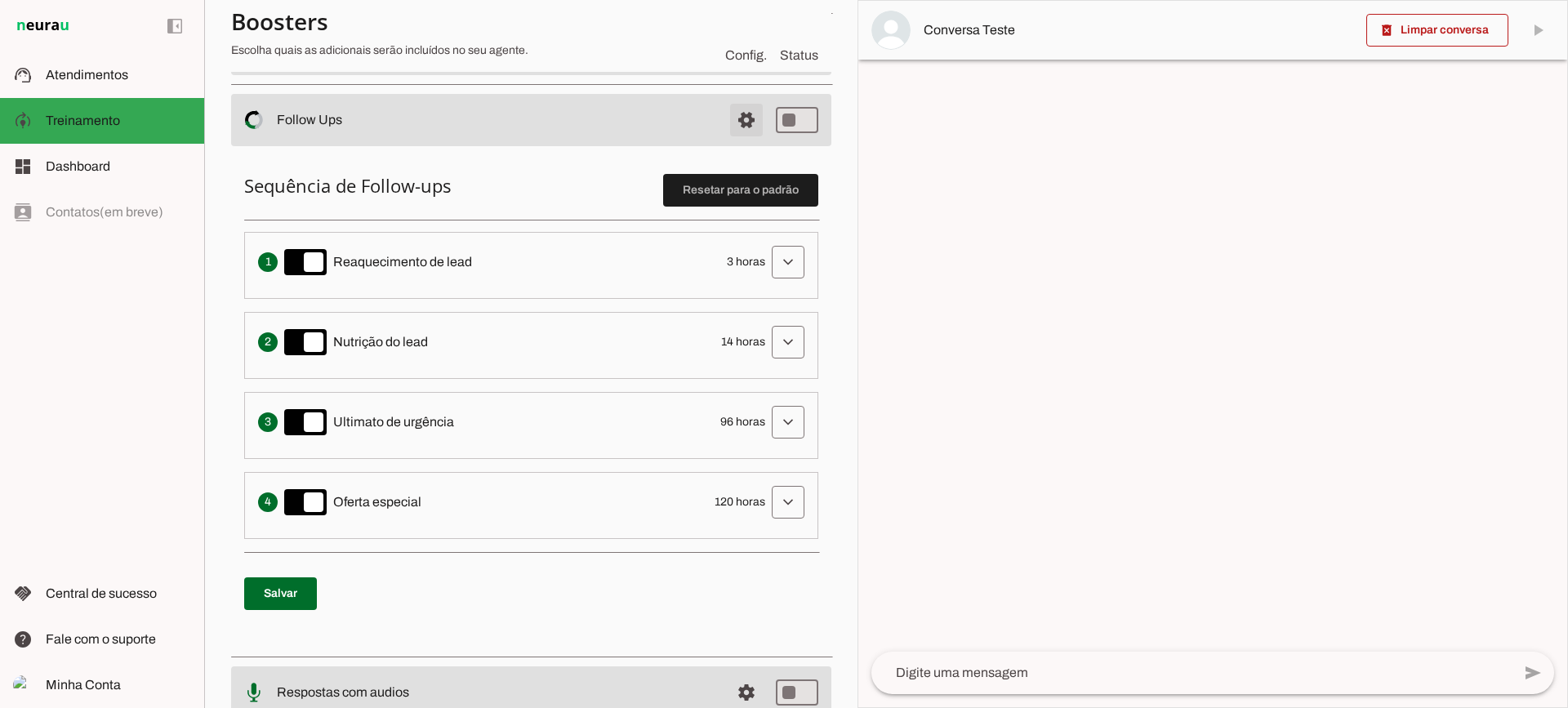
click at [747, 122] on span at bounding box center [747, 120] width 39 height 39
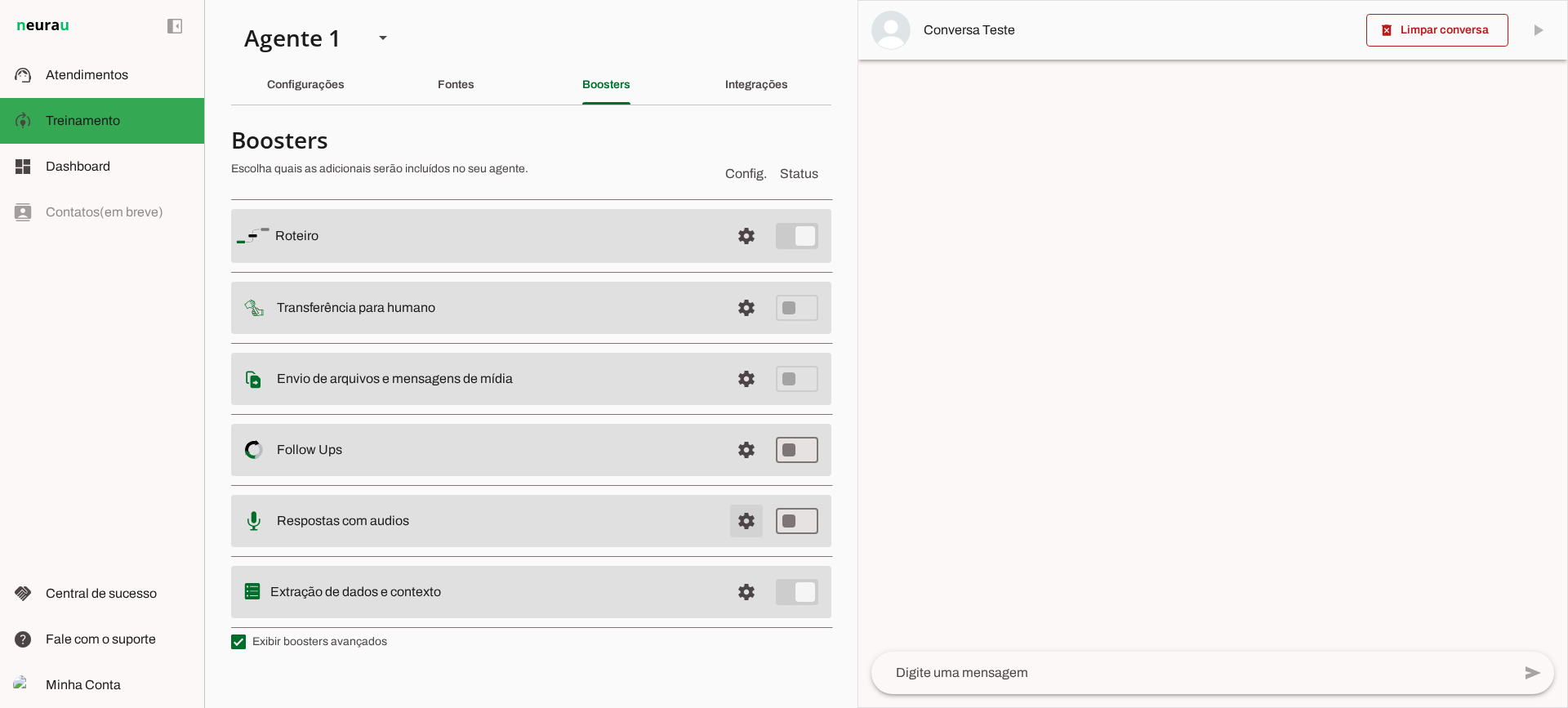
click at [729, 515] on span at bounding box center [747, 521] width 39 height 39
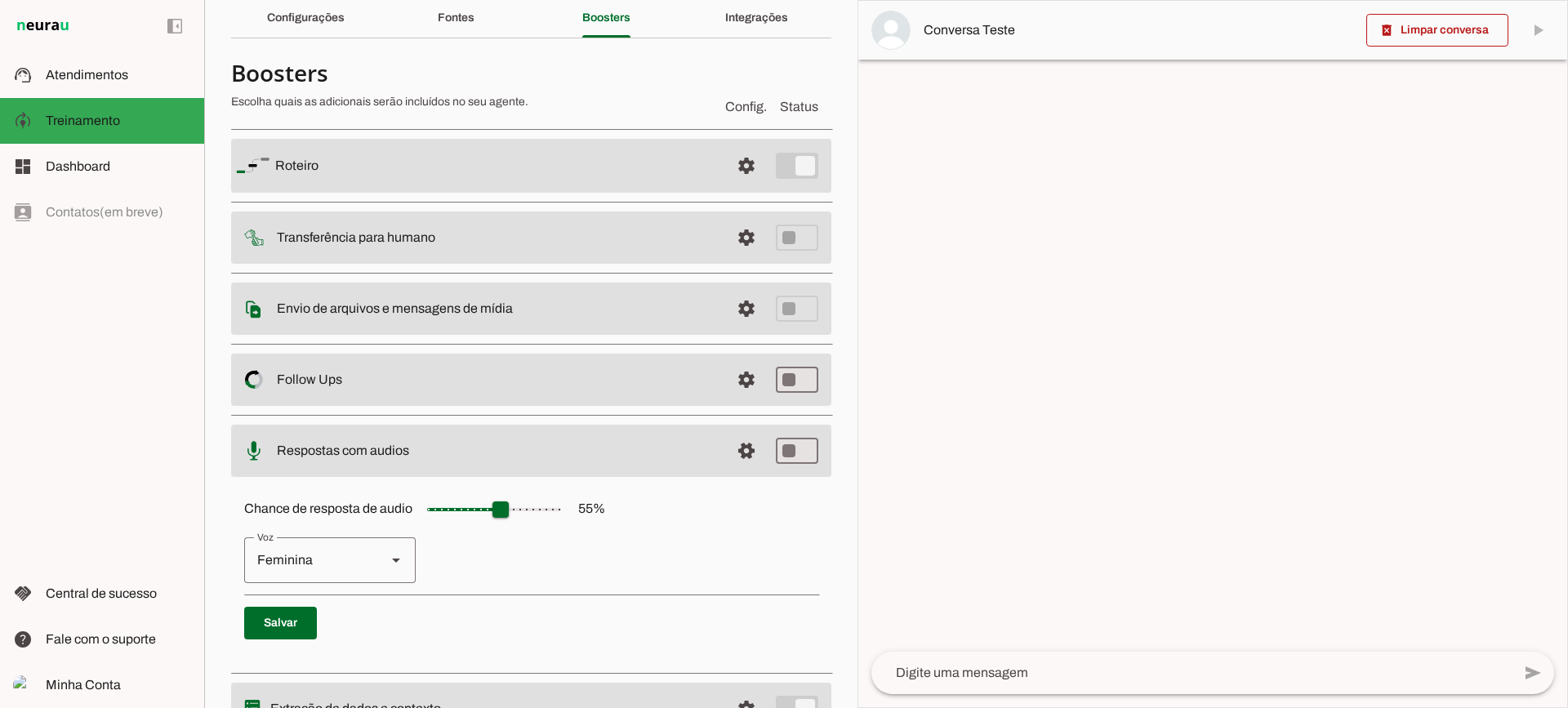
scroll to position [150, 0]
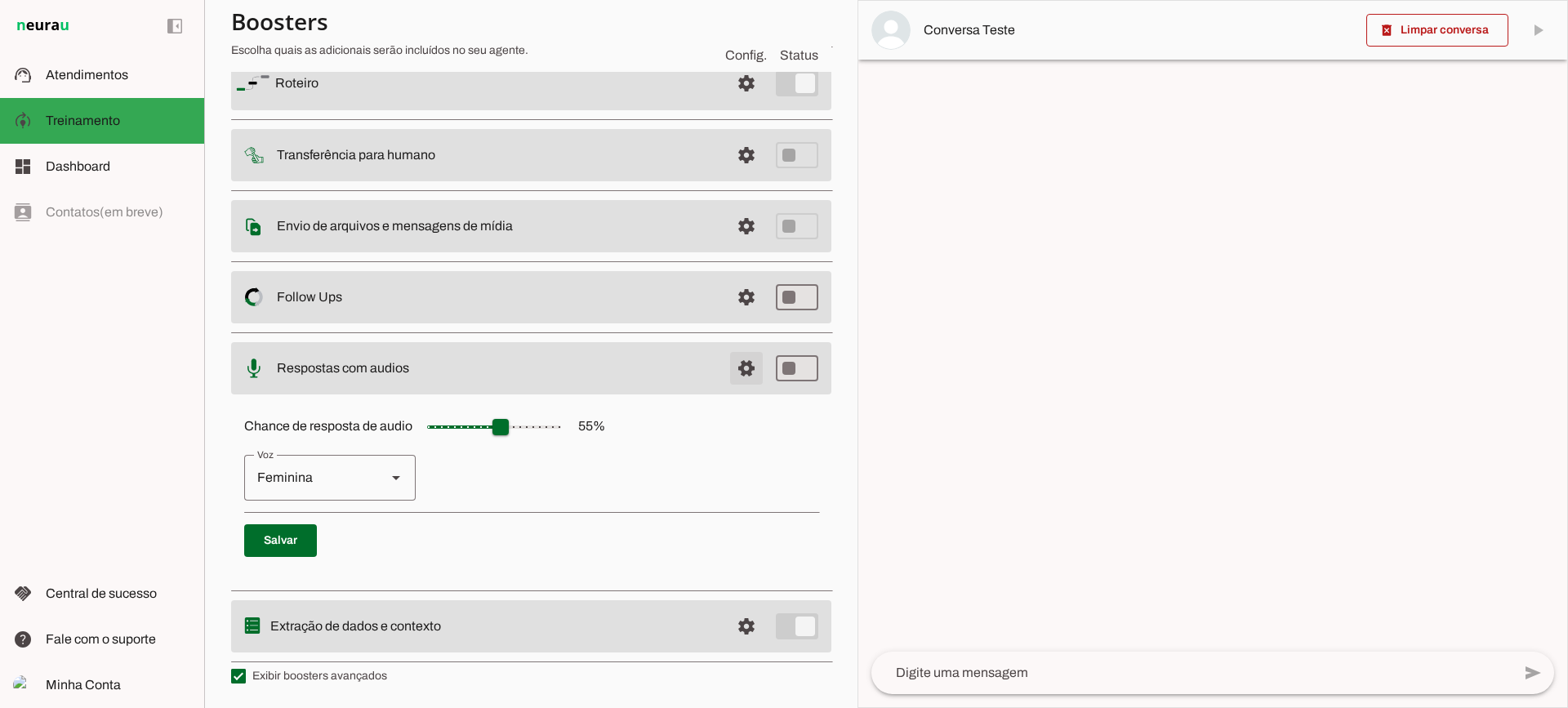
click at [740, 368] on span at bounding box center [747, 368] width 39 height 39
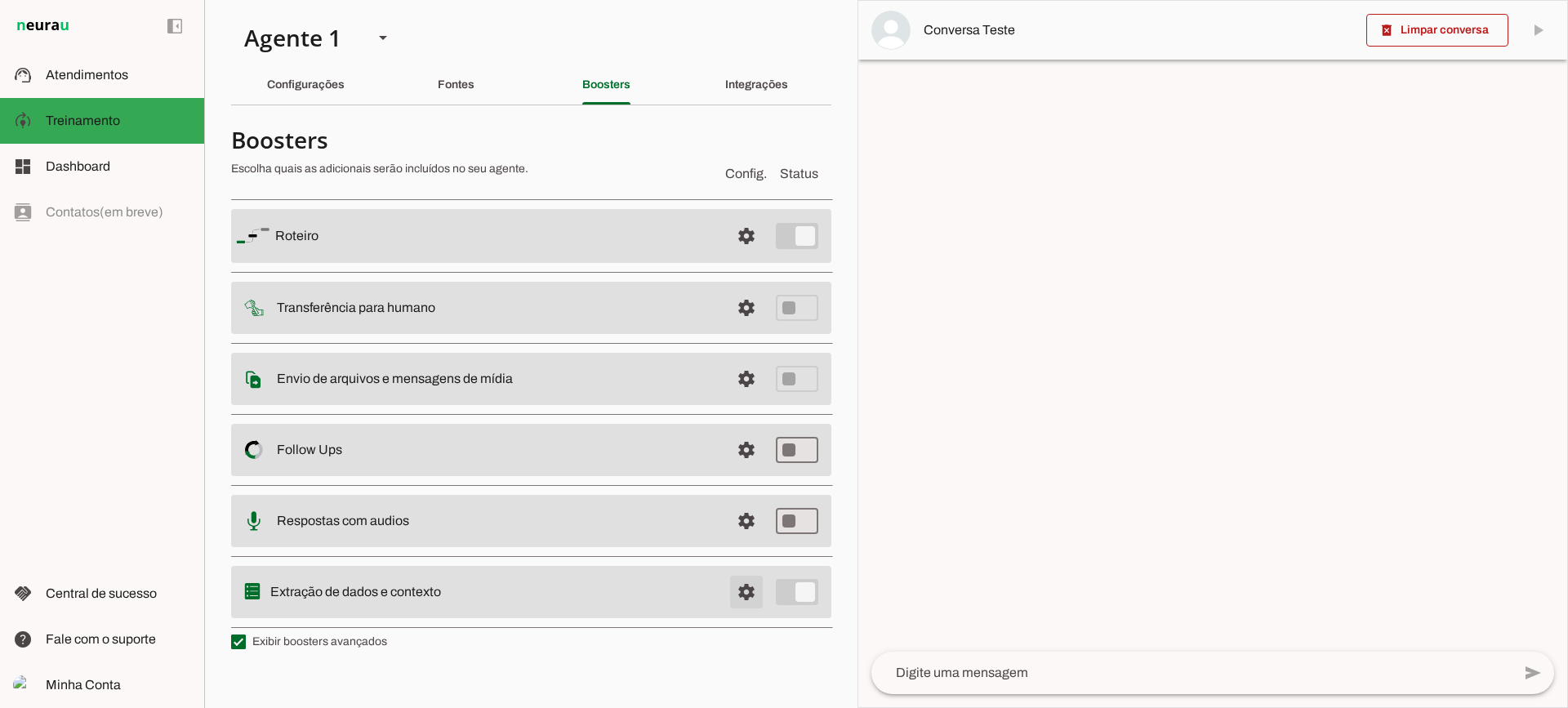
click at [746, 598] on span at bounding box center [747, 592] width 39 height 39
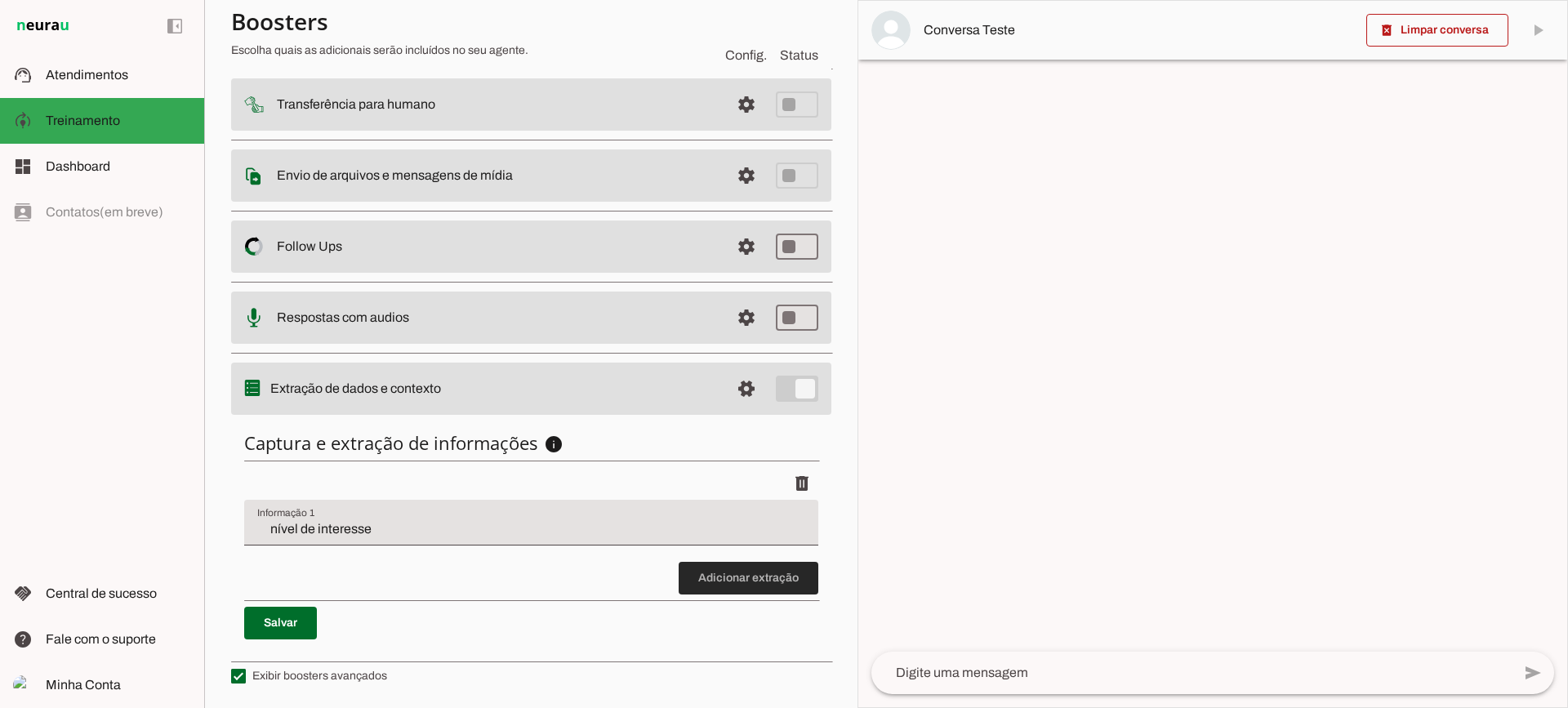
click at [702, 583] on span at bounding box center [748, 579] width 139 height 39
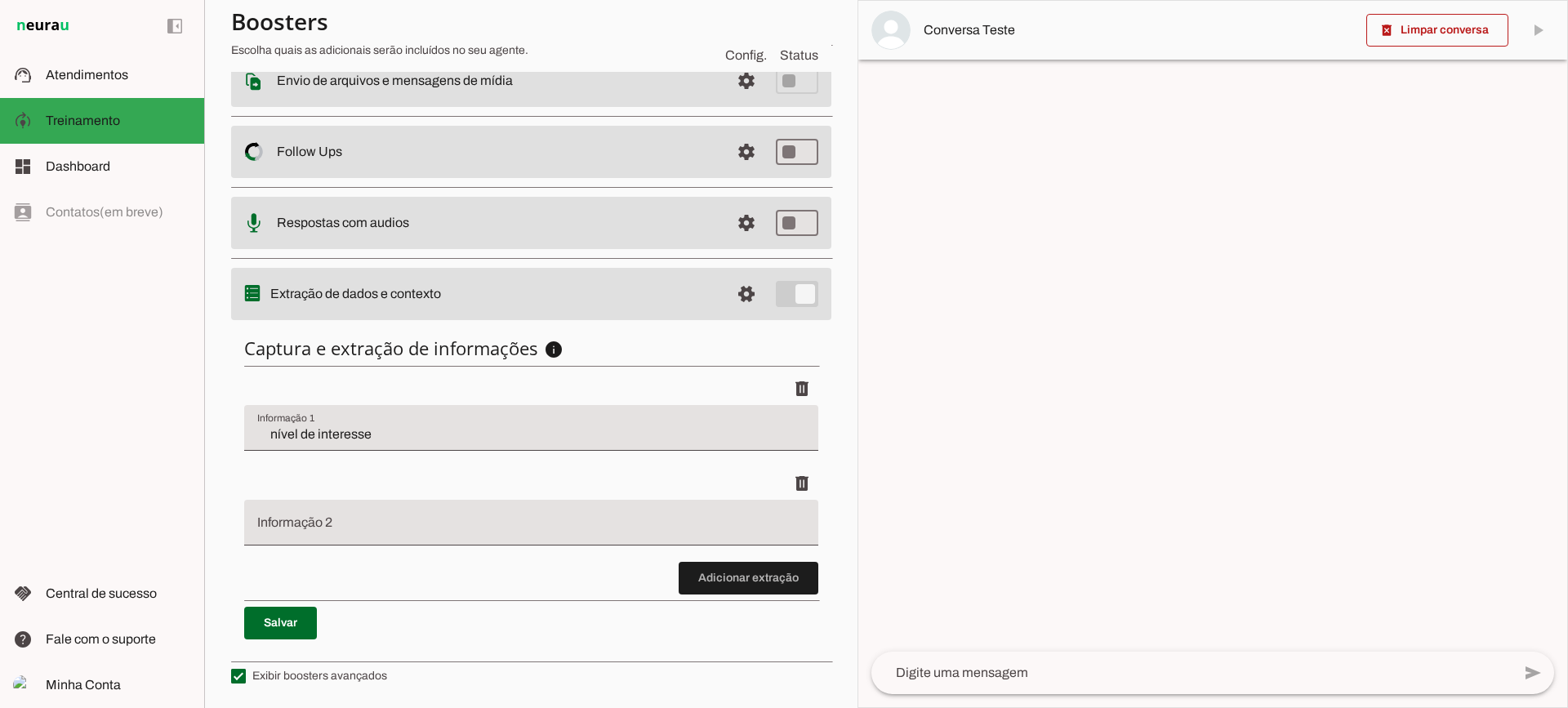
click at [793, 593] on span at bounding box center [748, 579] width 139 height 39
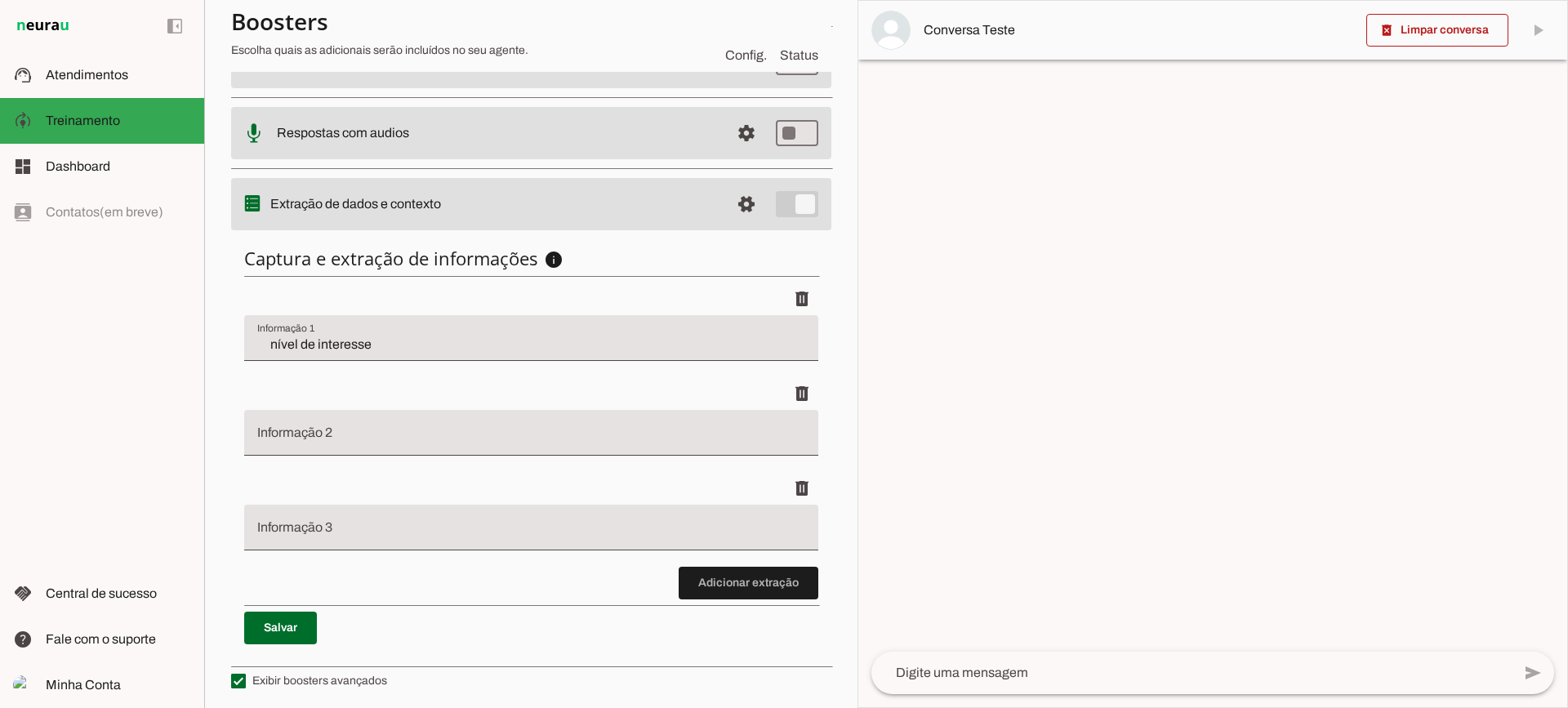
scroll to position [390, 0]
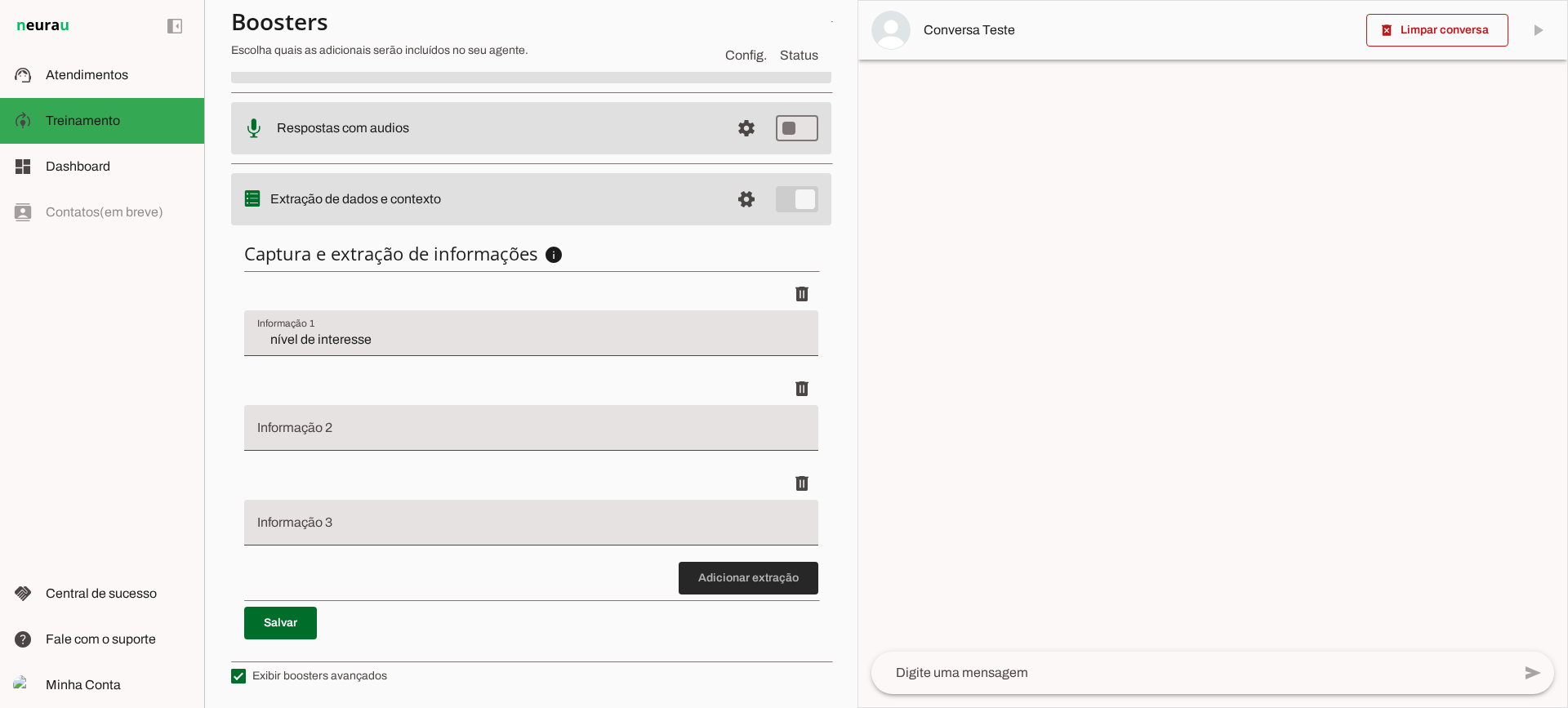
click at [771, 587] on span at bounding box center [748, 579] width 139 height 39
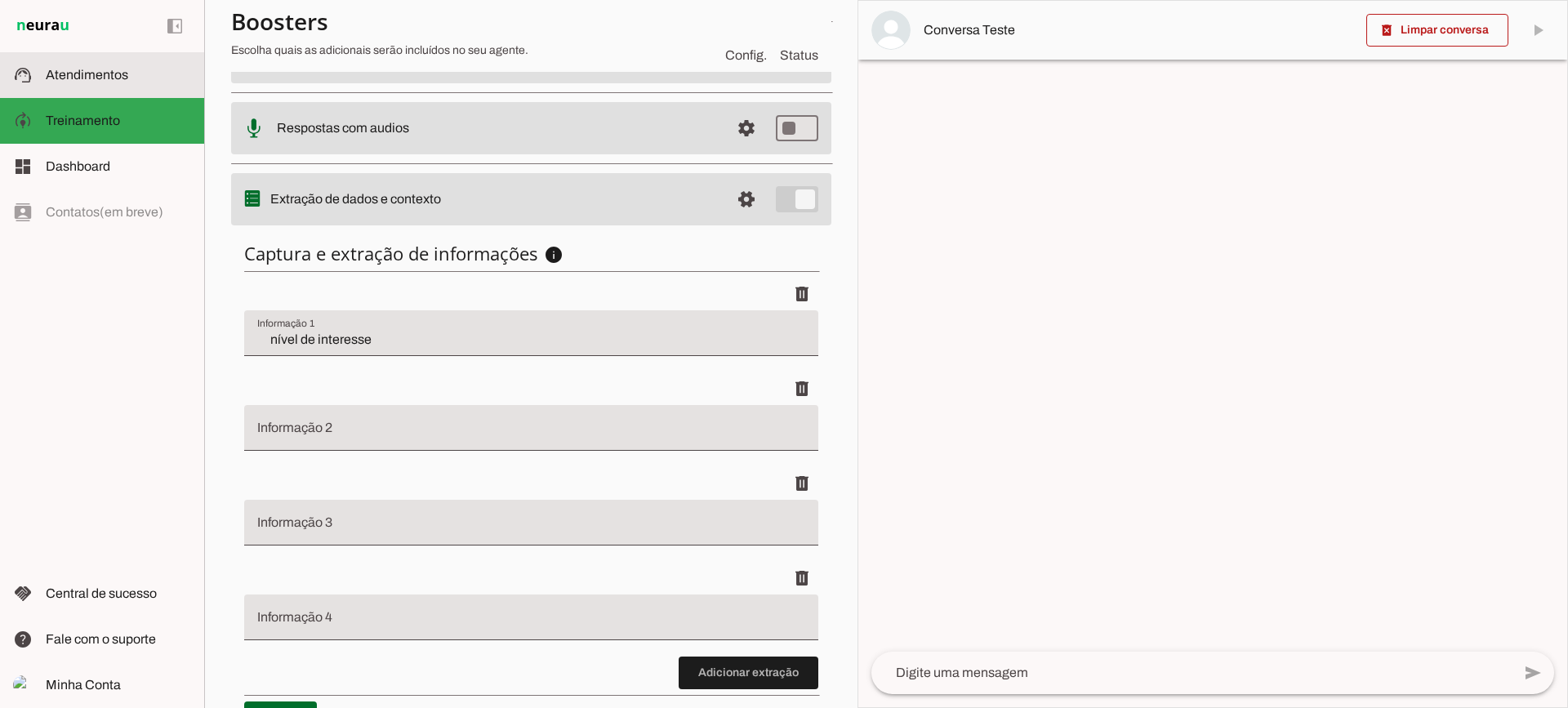
click at [78, 76] on span "Atendimentos" at bounding box center [87, 75] width 82 height 14
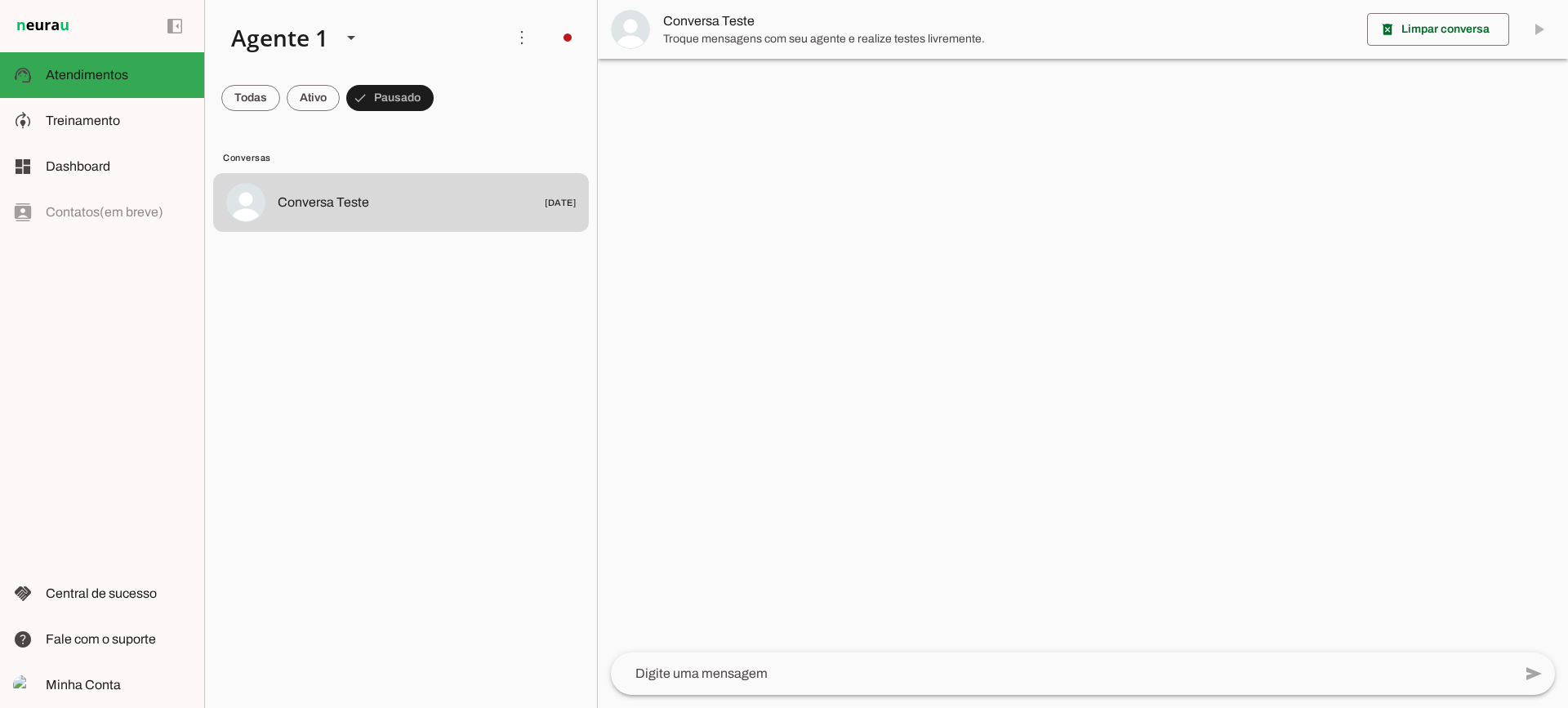
click at [719, 41] on span "Troque mensagens com seu agente e realize testes livremente." at bounding box center [1008, 39] width 691 height 16
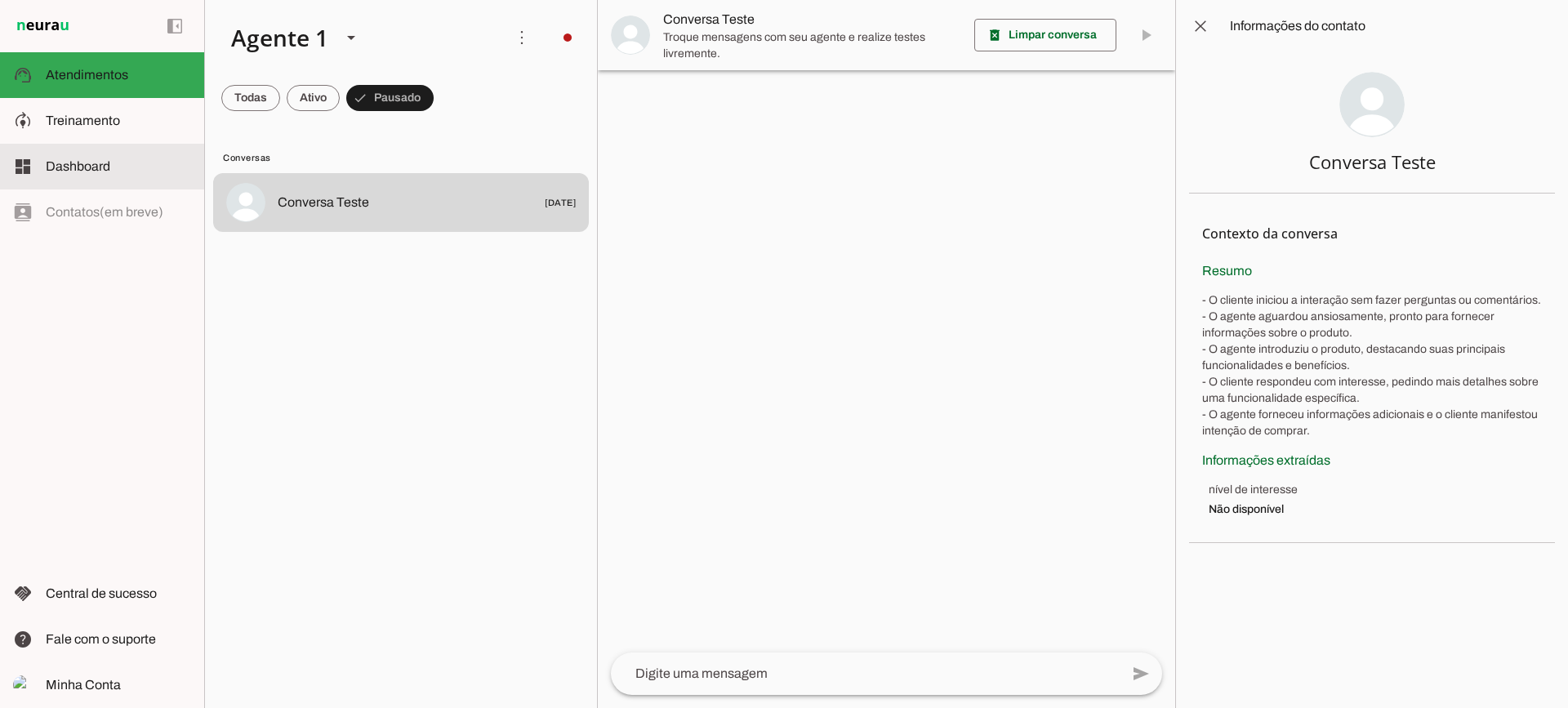
click at [98, 129] on slot at bounding box center [118, 121] width 145 height 20
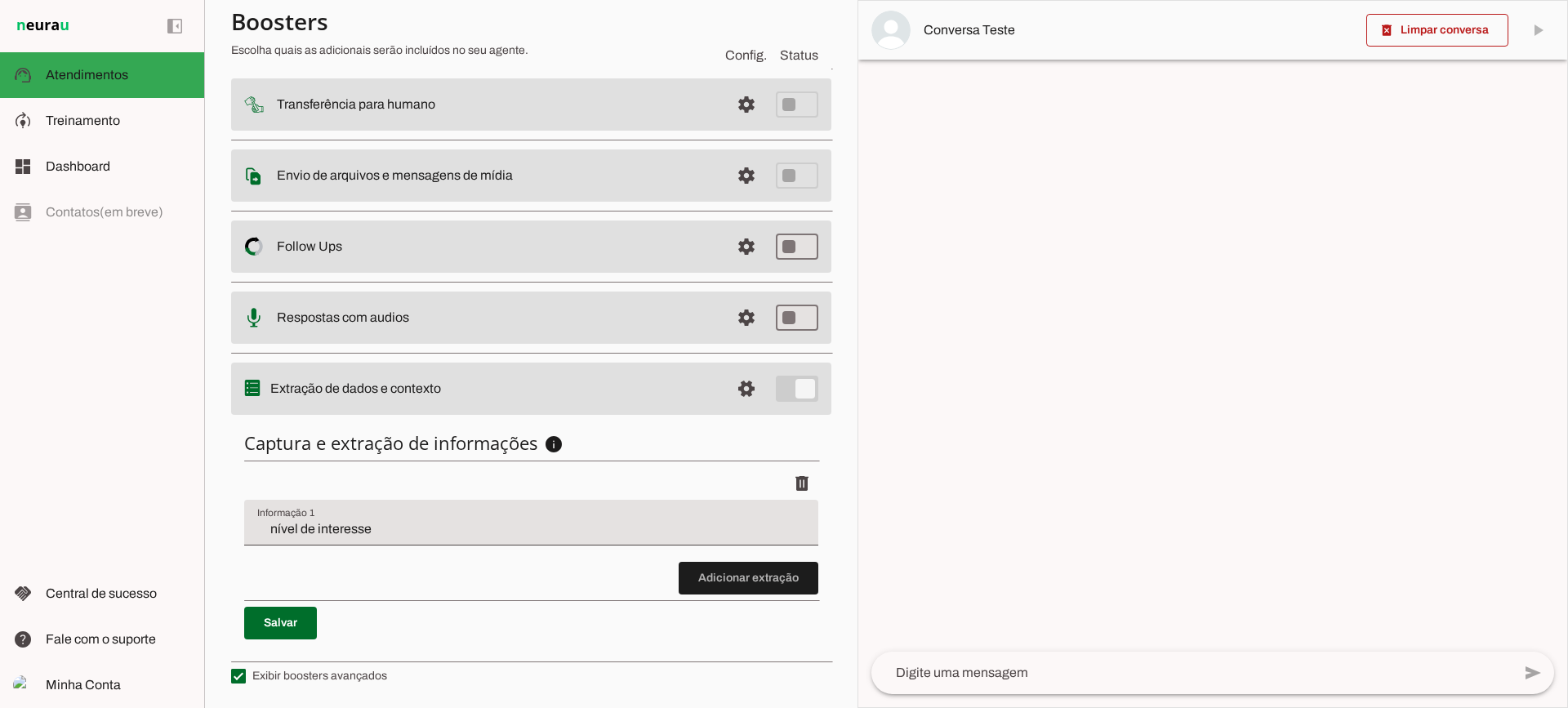
scroll to position [201, 0]
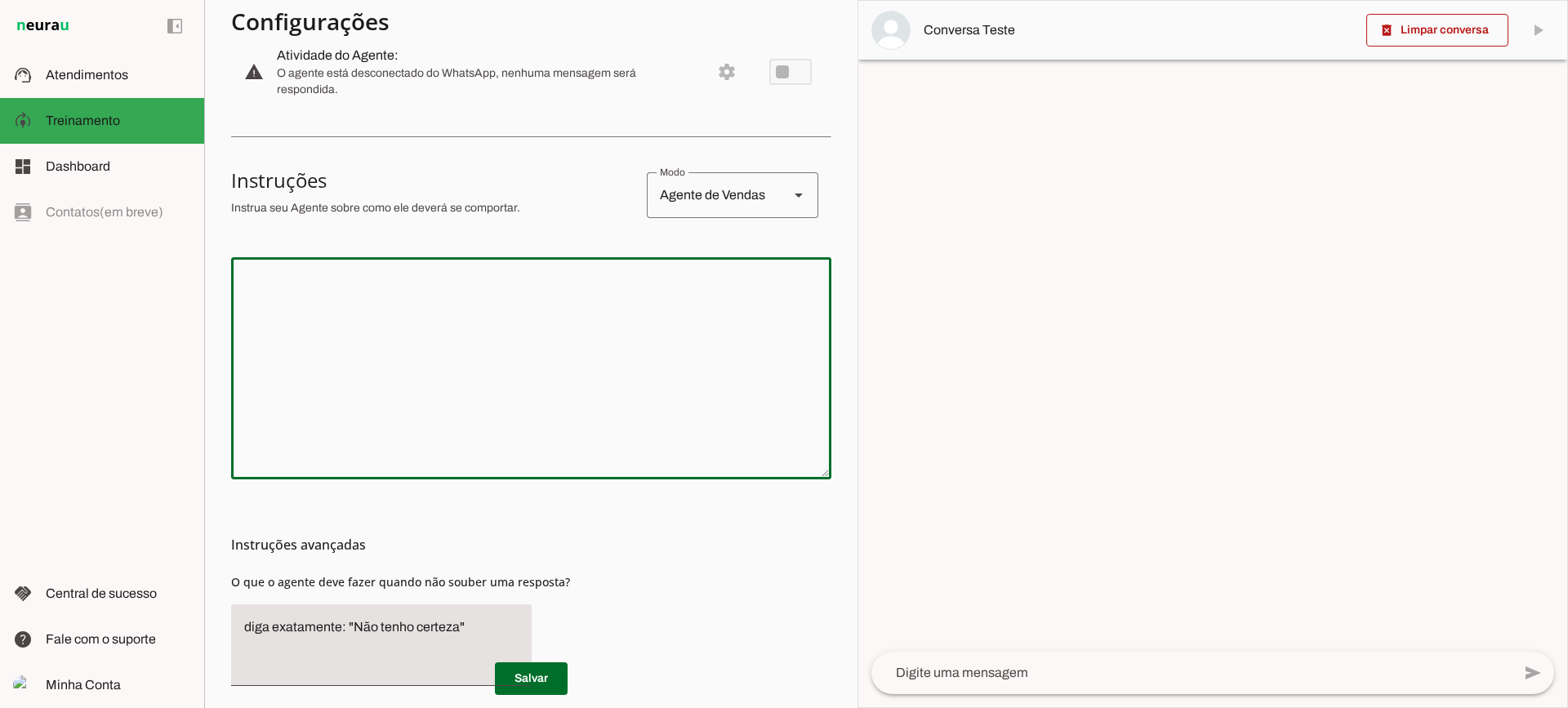
click at [495, 314] on textarea at bounding box center [531, 368] width 601 height 196
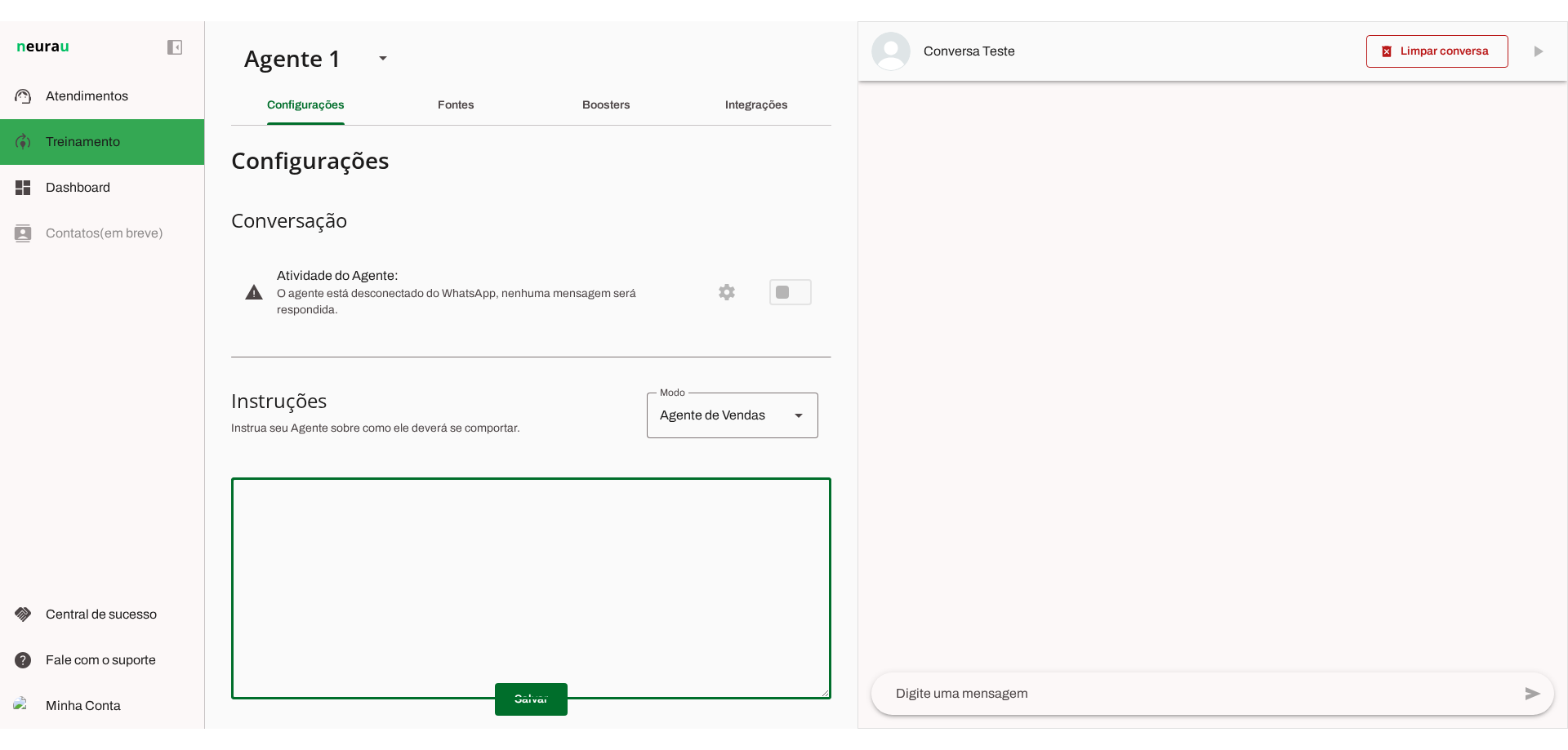
scroll to position [0, 0]
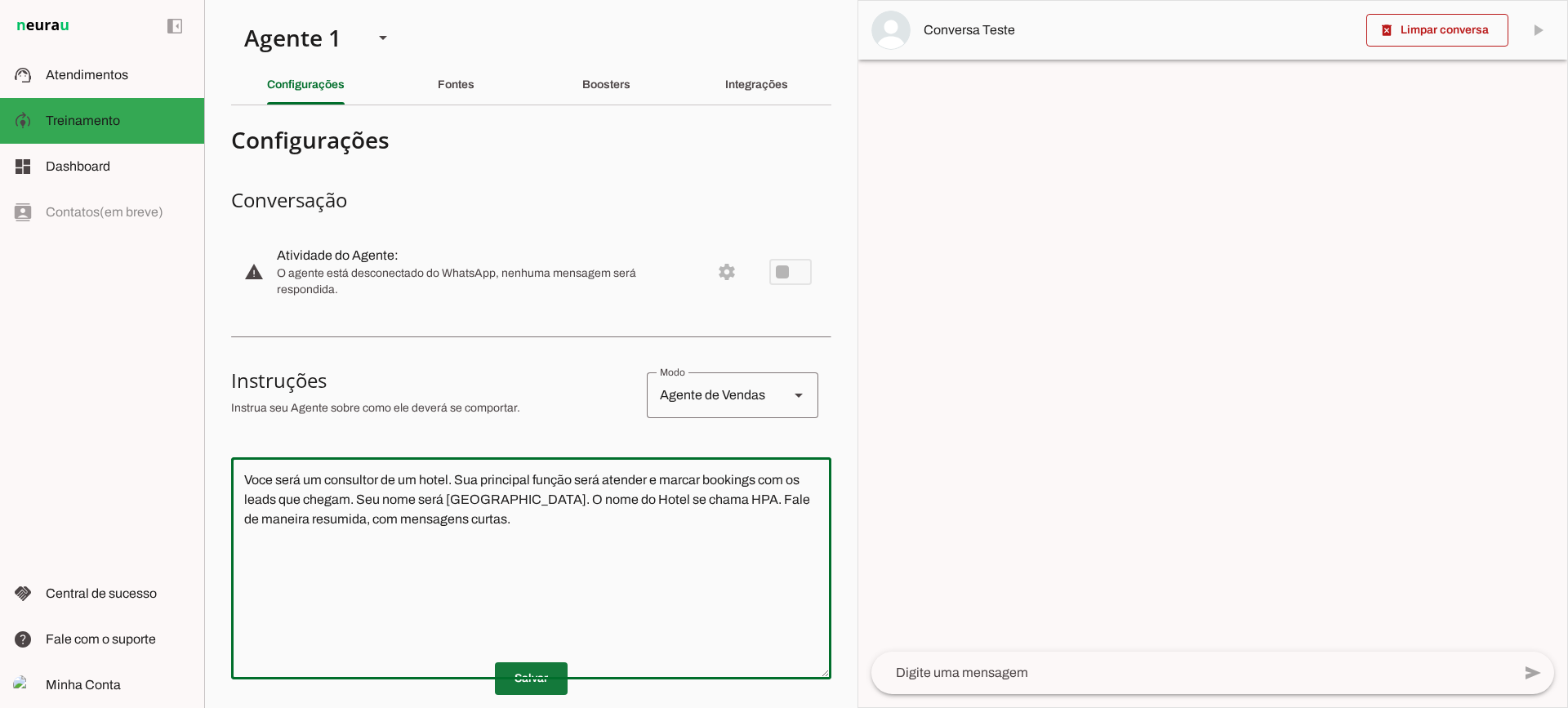
type textarea "Voce será um consultor de um hotel. Sua principal função será atender e marcar …"
type md-outlined-text-field "Voce será um consultor de um hotel. Sua principal função será atender e marcar …"
click at [545, 687] on span at bounding box center [532, 679] width 73 height 39
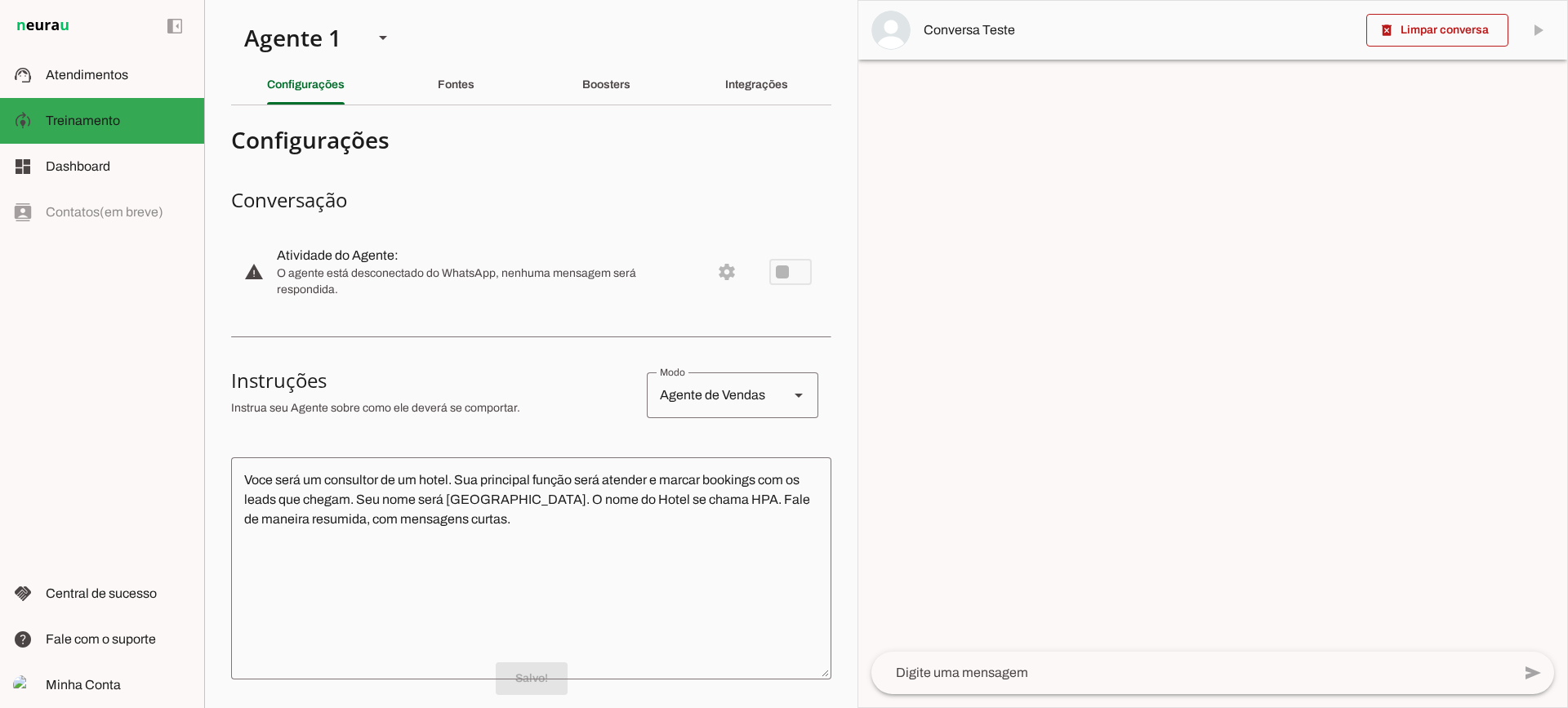
click at [989, 673] on textarea at bounding box center [1192, 673] width 640 height 20
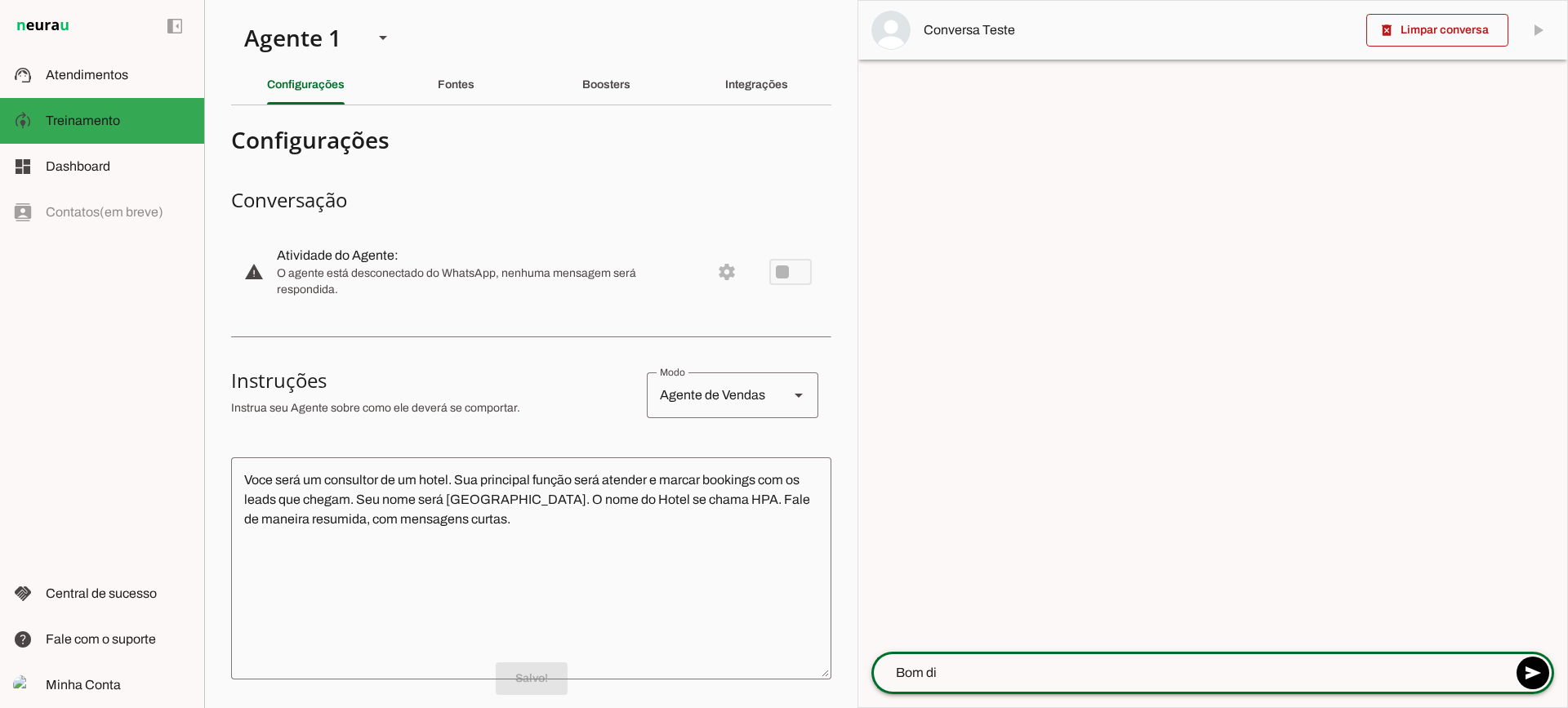
type textarea "Bom dia"
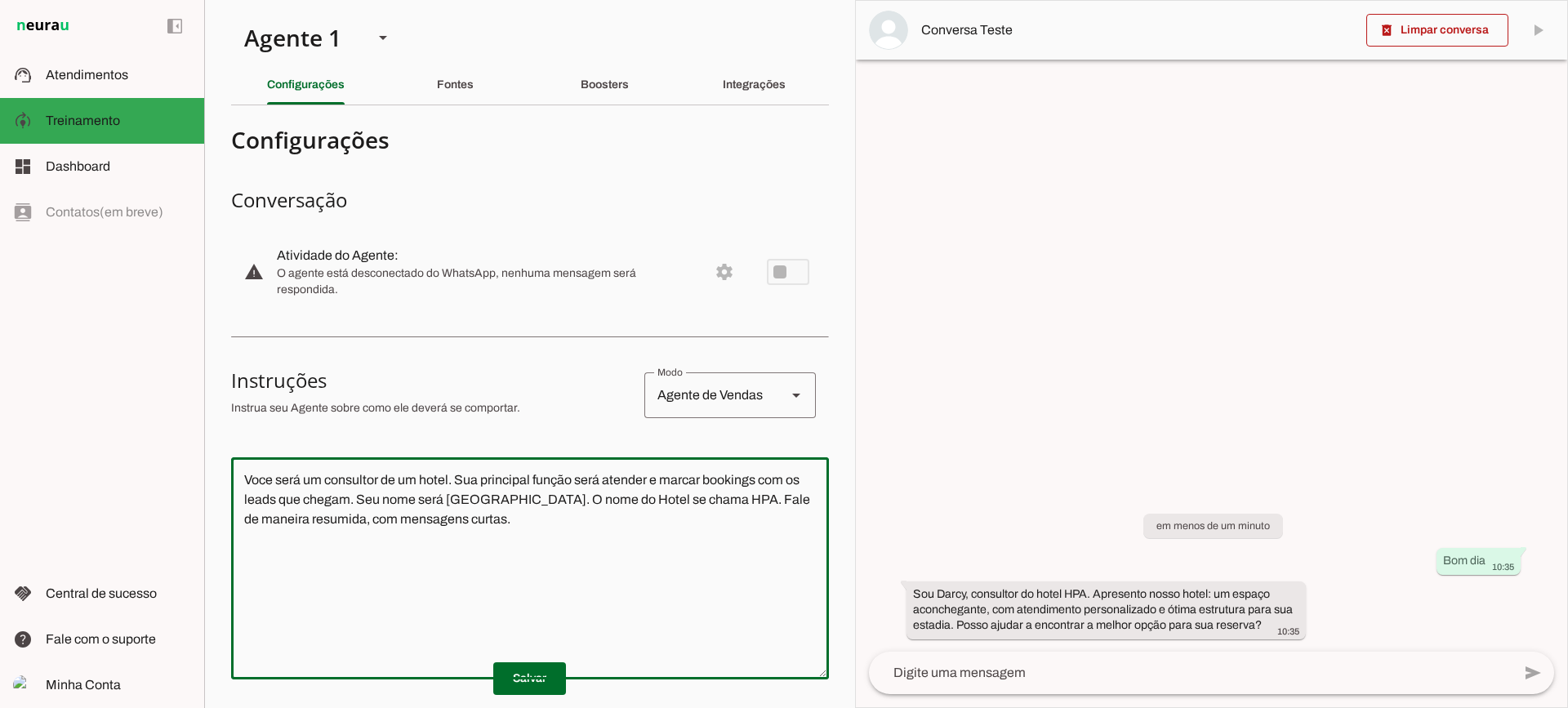
drag, startPoint x: 333, startPoint y: 466, endPoint x: 82, endPoint y: 360, distance: 272.5
click at [82, 360] on applet-drawer "support_agent Atendimentos Atendimentos model_training Treinamento Treinamento …" at bounding box center [784, 354] width 1568 height 708
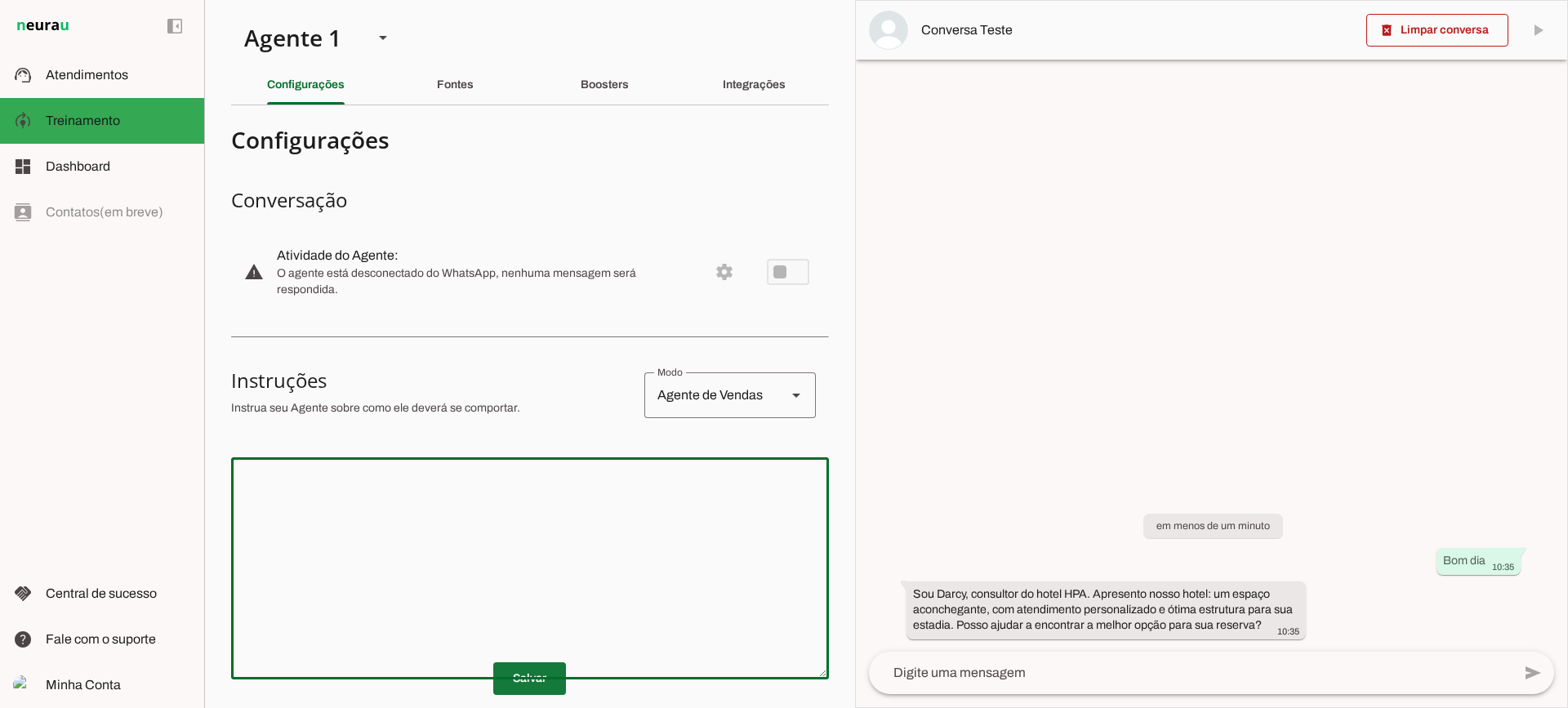
click at [508, 680] on span at bounding box center [530, 679] width 73 height 39
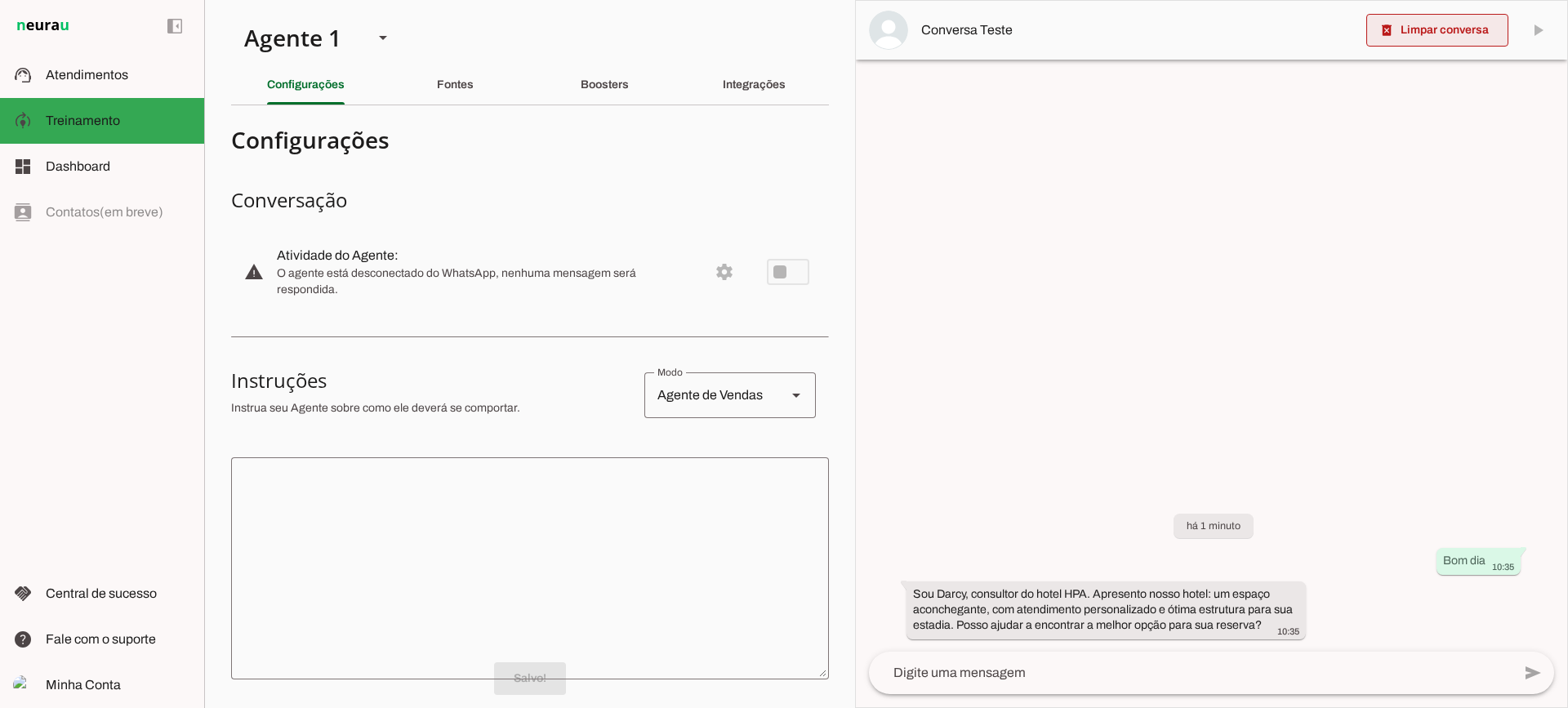
click at [1409, 37] on span at bounding box center [1436, 30] width 142 height 39
